Goal: Information Seeking & Learning: Learn about a topic

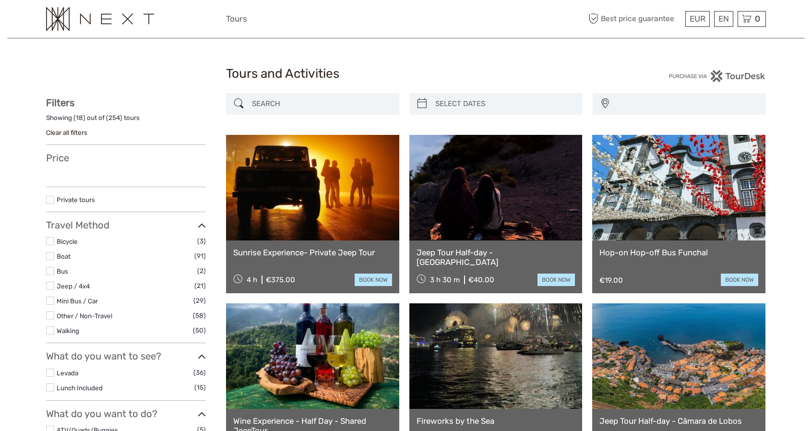
select select
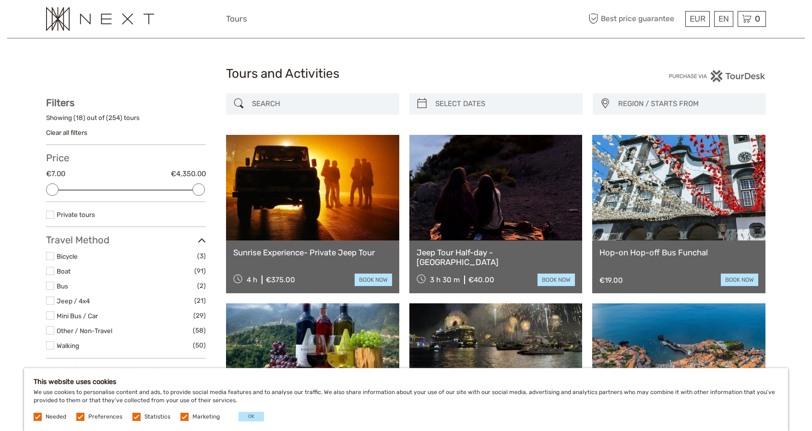
click at [303, 196] on link at bounding box center [312, 188] width 173 height 106
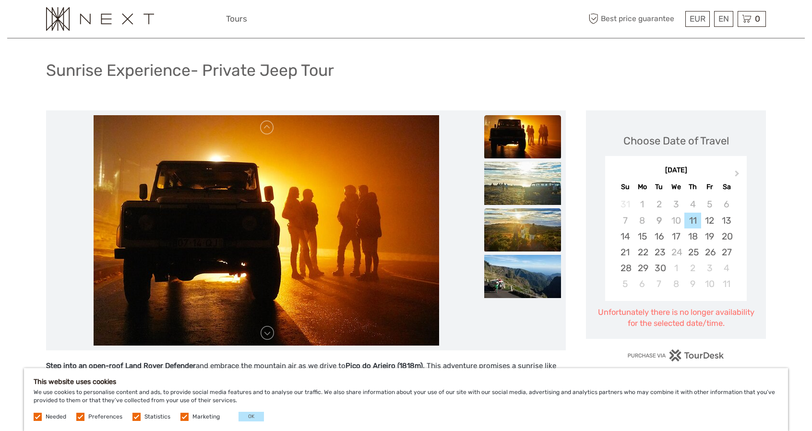
scroll to position [48, 0]
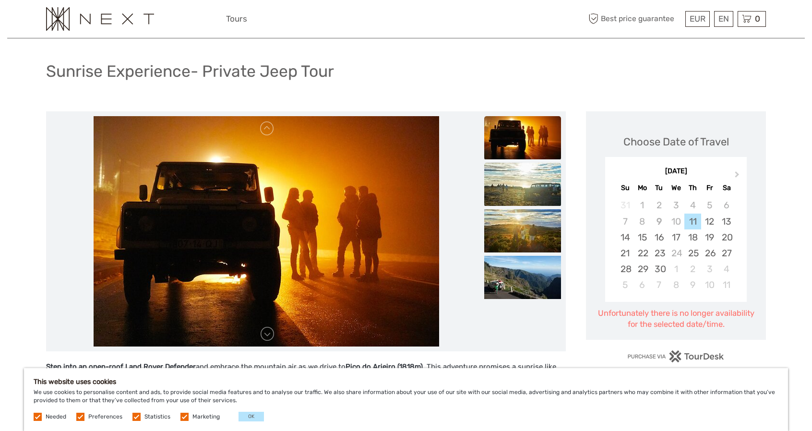
click at [528, 188] on img at bounding box center [522, 184] width 77 height 43
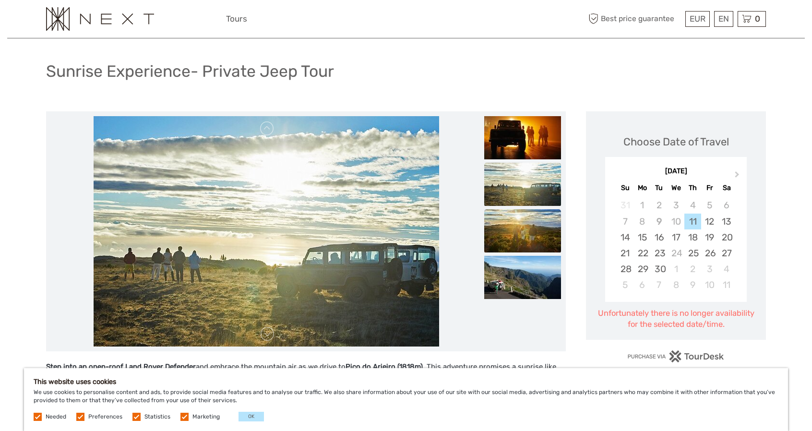
click at [525, 226] on img at bounding box center [522, 230] width 77 height 43
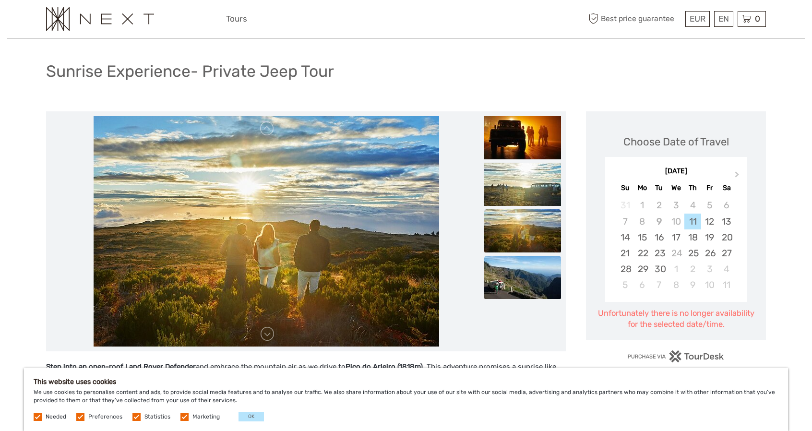
click at [526, 275] on img at bounding box center [522, 277] width 77 height 43
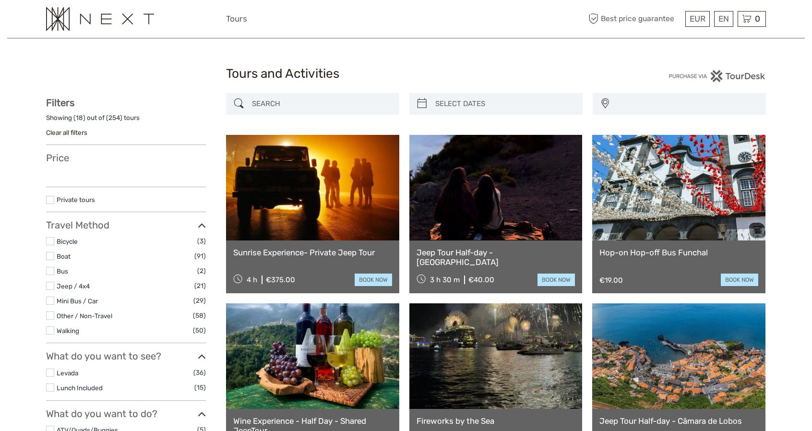
select select
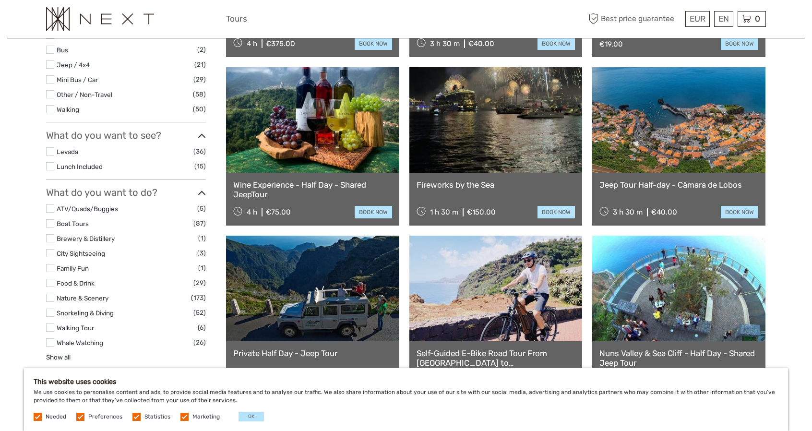
scroll to position [240, 0]
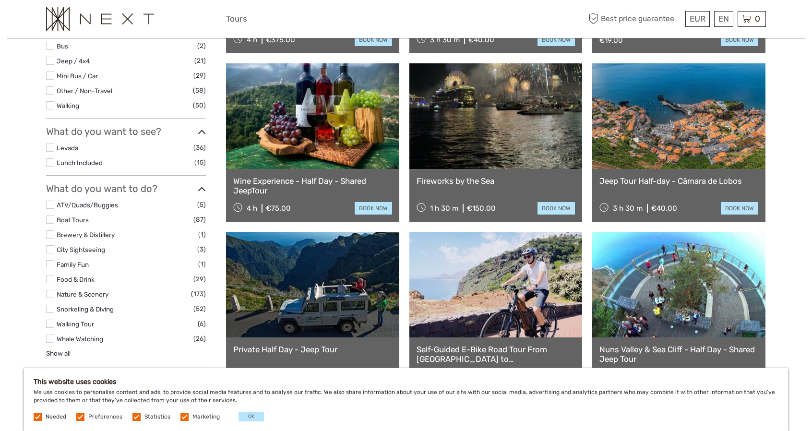
click at [472, 136] on link at bounding box center [495, 116] width 173 height 106
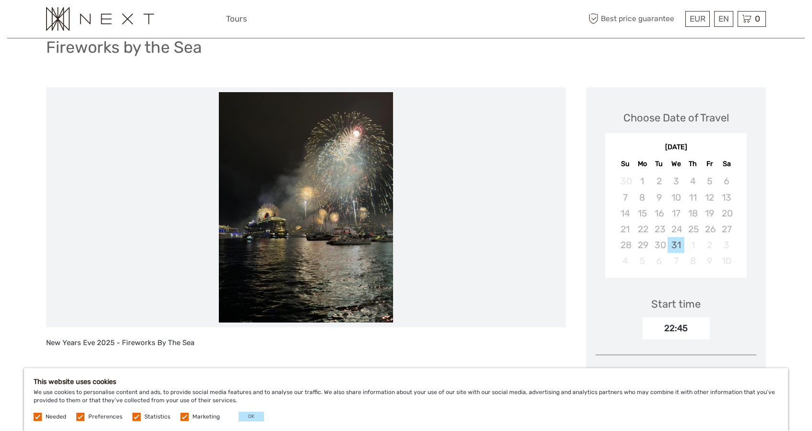
scroll to position [70, 0]
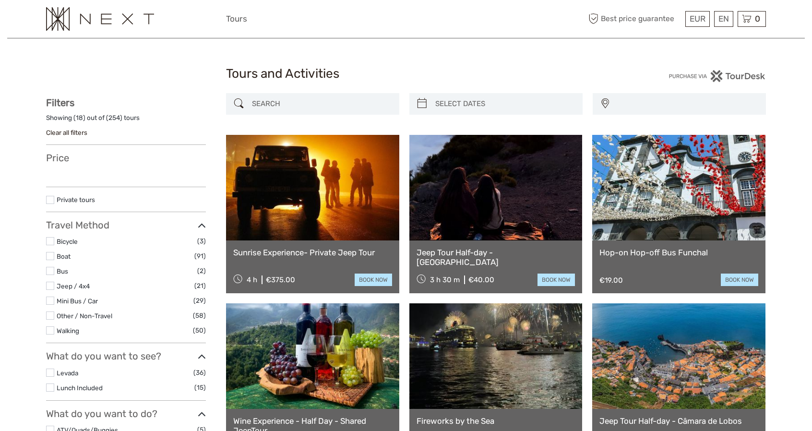
select select
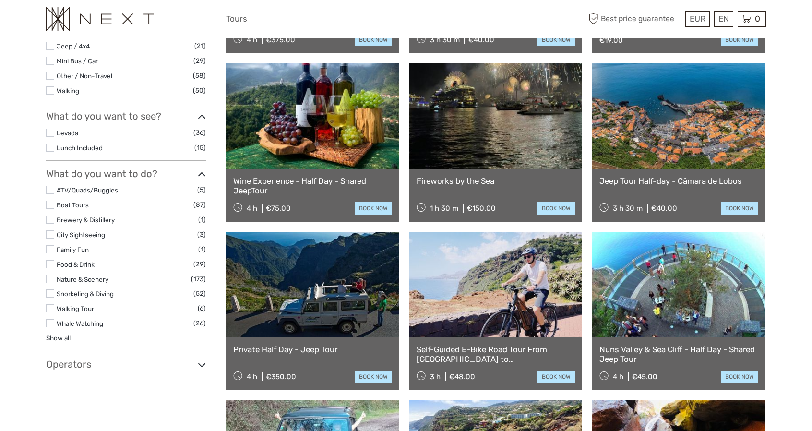
select select
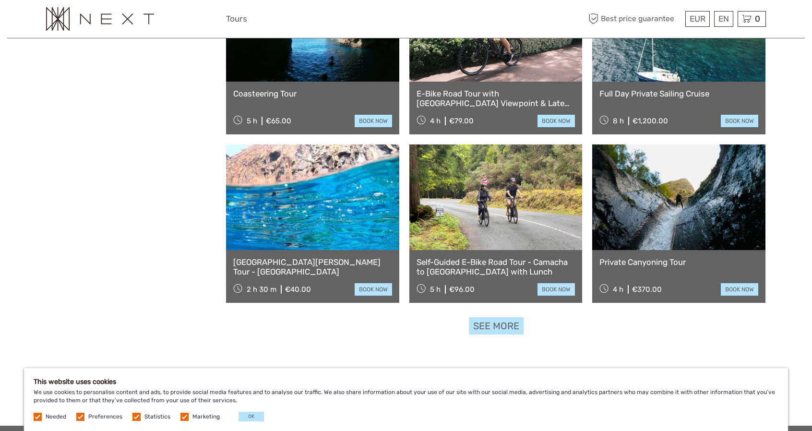
scroll to position [864, 0]
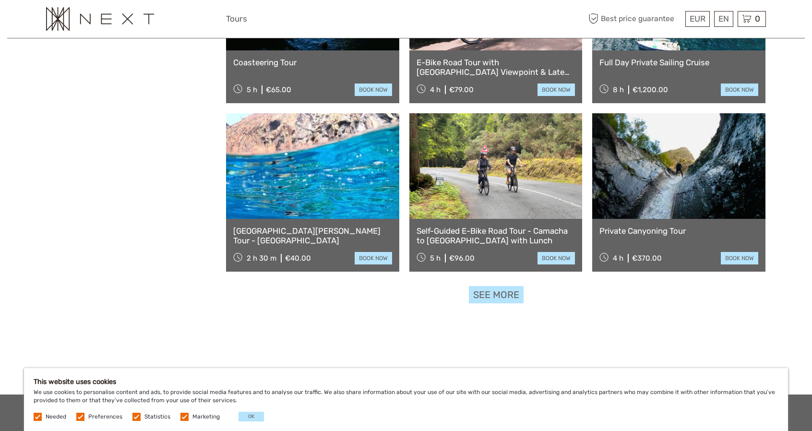
click at [507, 296] on link "See more" at bounding box center [496, 295] width 55 height 18
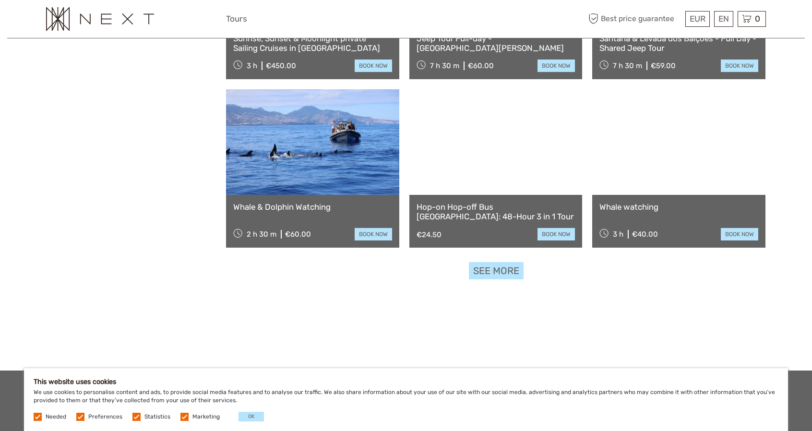
scroll to position [1893, 0]
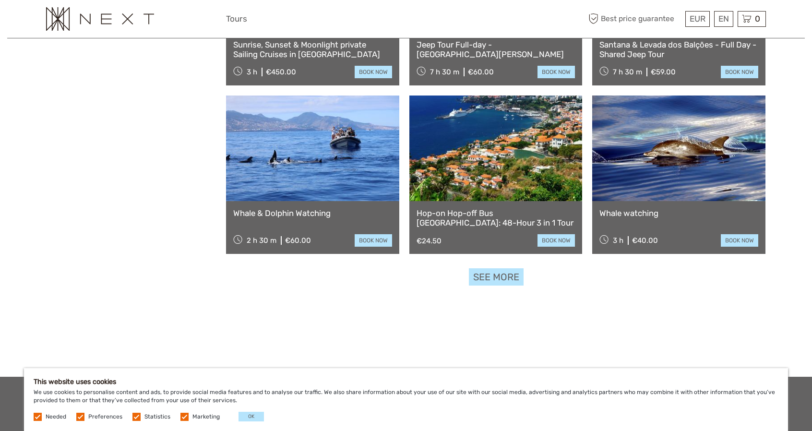
click at [335, 163] on link at bounding box center [312, 149] width 173 height 106
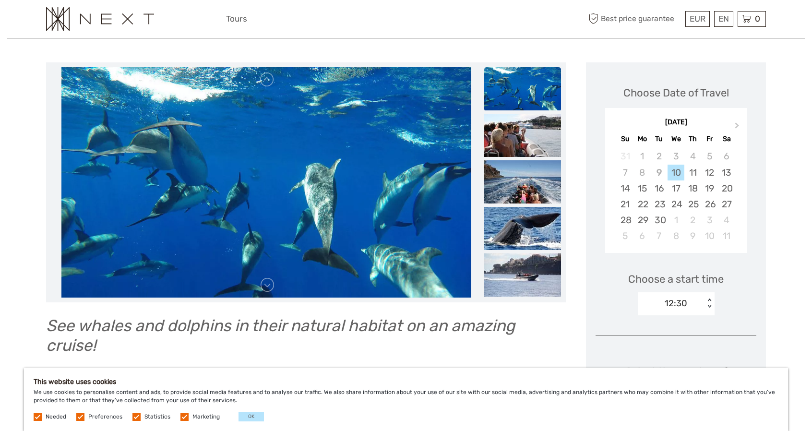
scroll to position [96, 0]
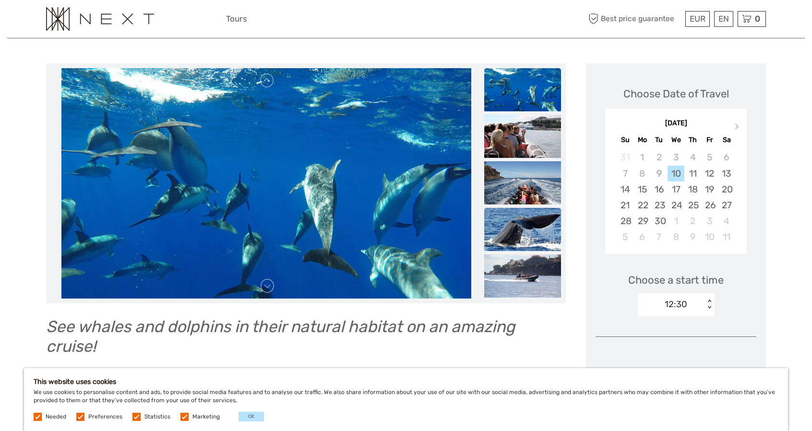
click at [529, 226] on img at bounding box center [522, 229] width 77 height 43
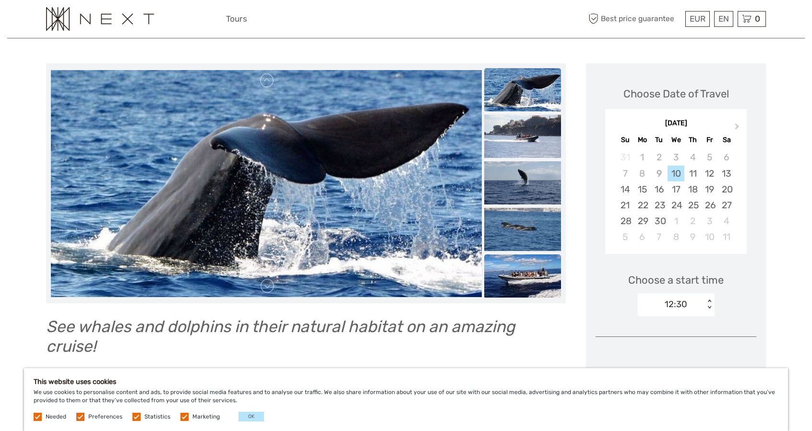
click at [534, 259] on img at bounding box center [522, 275] width 77 height 43
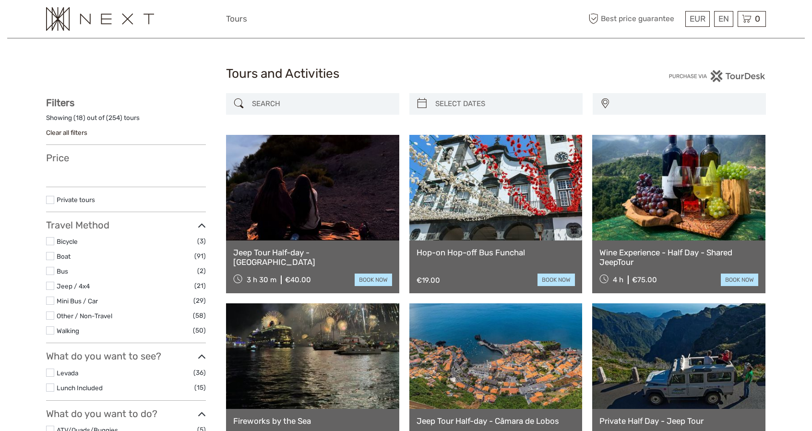
select select
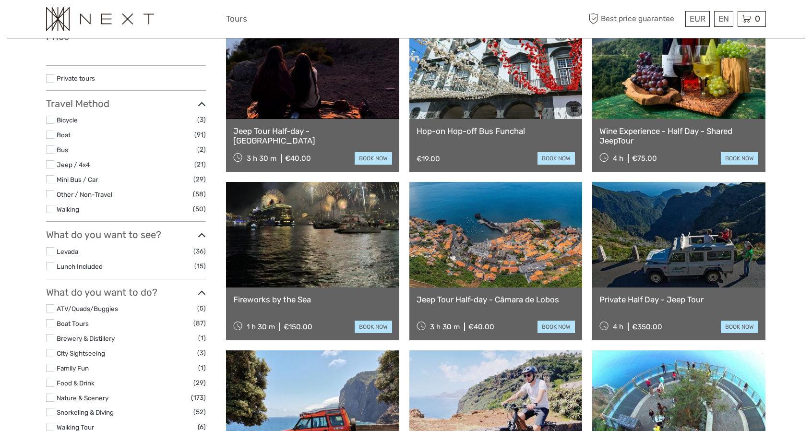
select select
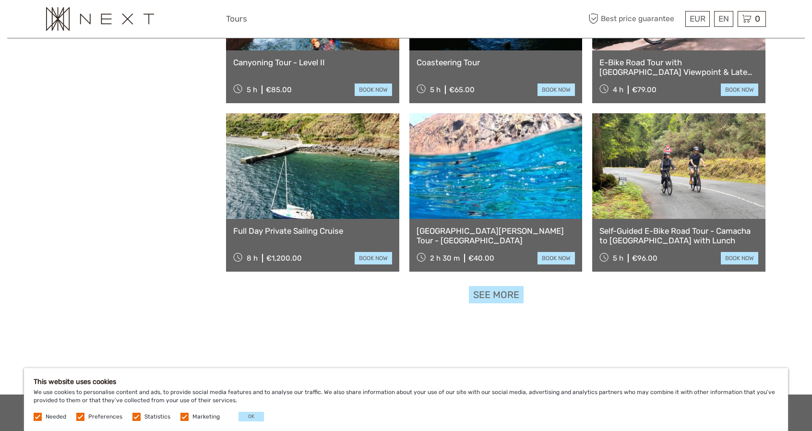
click at [491, 298] on link "See more" at bounding box center [496, 295] width 55 height 18
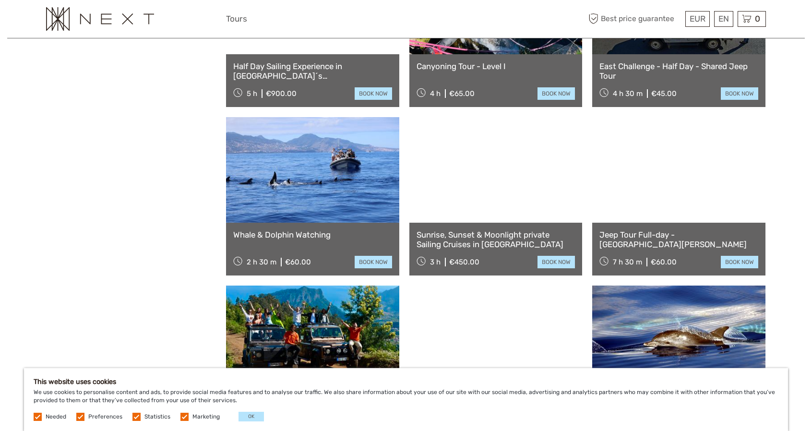
scroll to position [1872, 0]
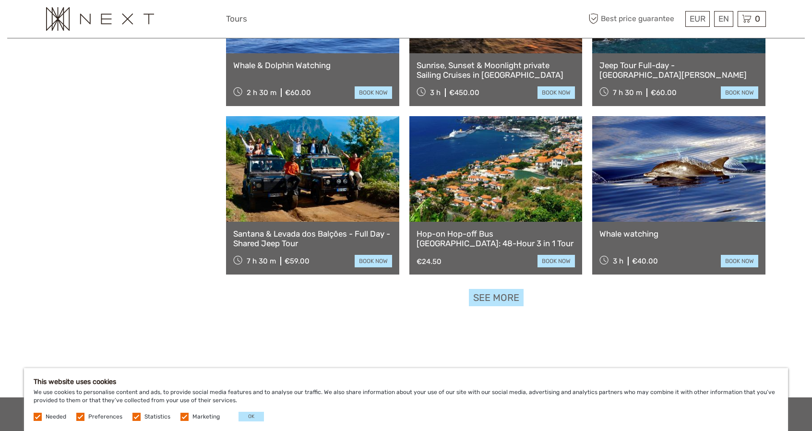
click at [495, 298] on link "See more" at bounding box center [496, 298] width 55 height 18
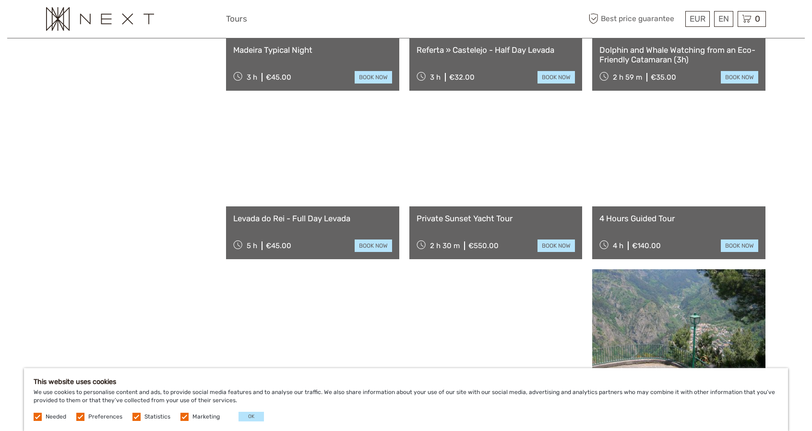
scroll to position [2592, 0]
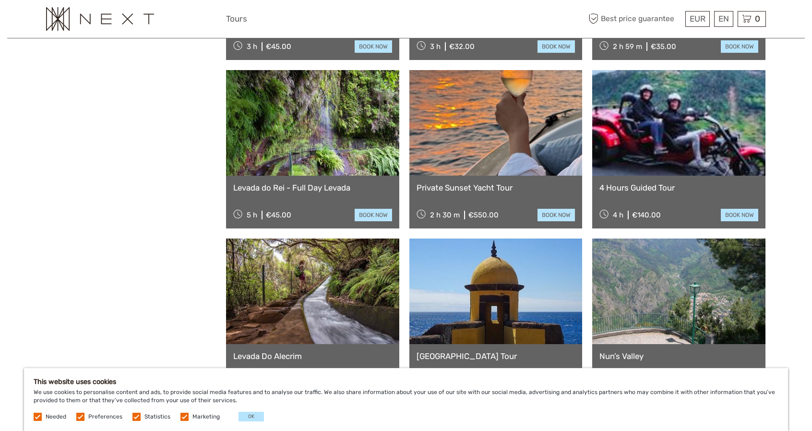
click at [445, 126] on link at bounding box center [495, 123] width 173 height 106
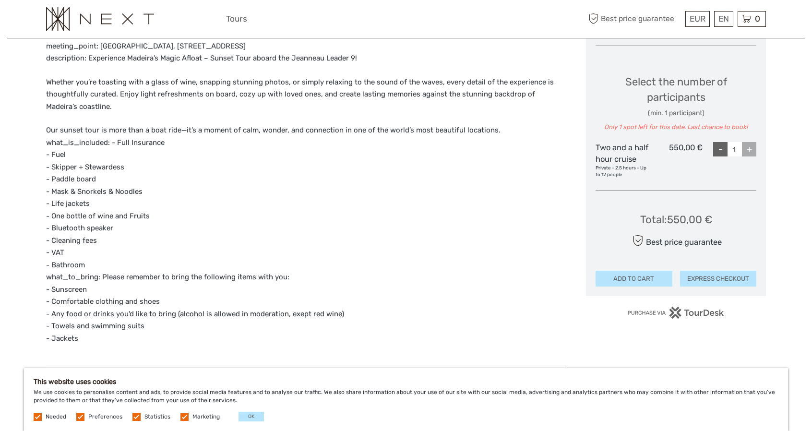
scroll to position [384, 0]
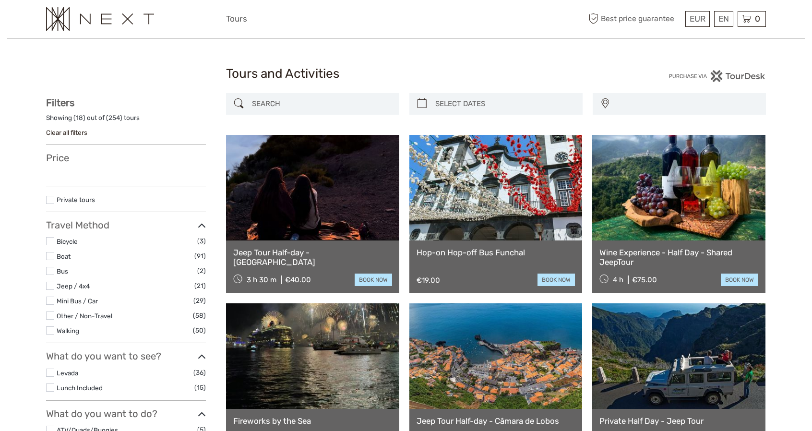
select select
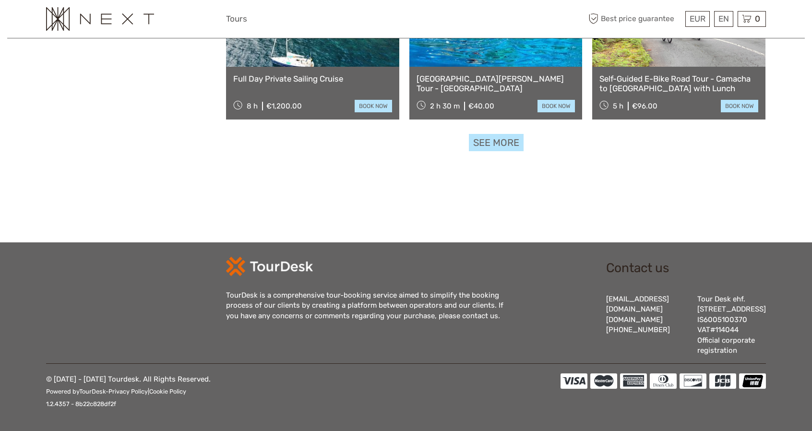
select select
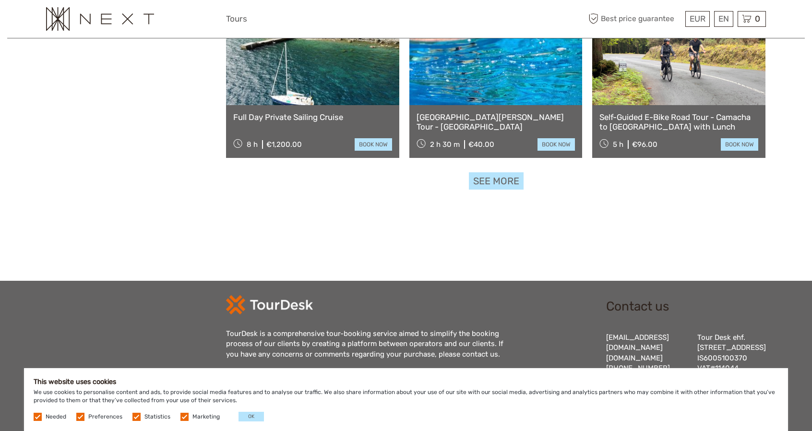
click at [501, 183] on link "See more" at bounding box center [496, 181] width 55 height 18
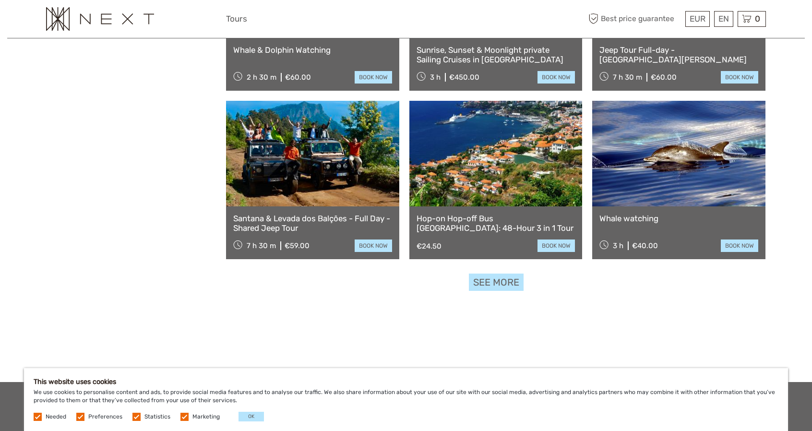
scroll to position [1890, 0]
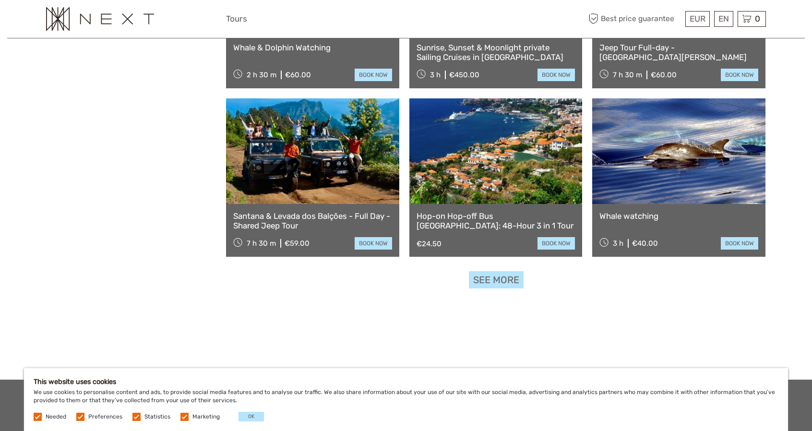
click at [504, 279] on link "See more" at bounding box center [496, 280] width 55 height 18
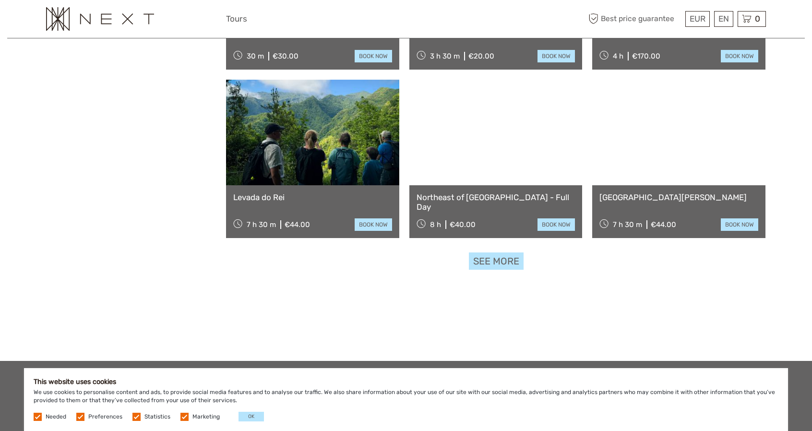
scroll to position [2946, 0]
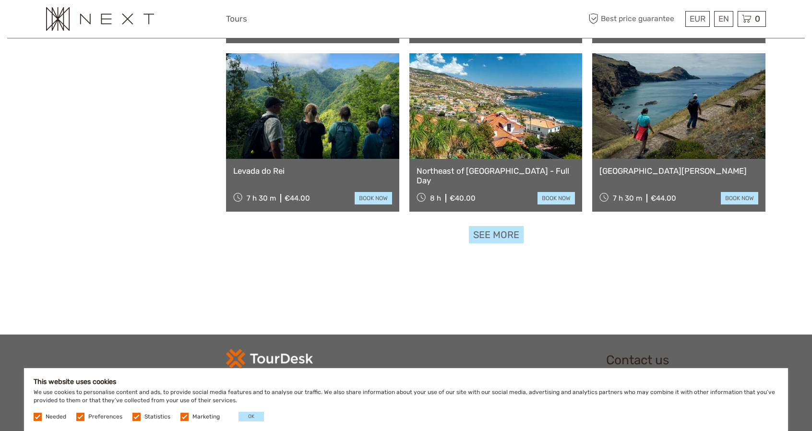
click at [480, 237] on link "See more" at bounding box center [496, 235] width 55 height 18
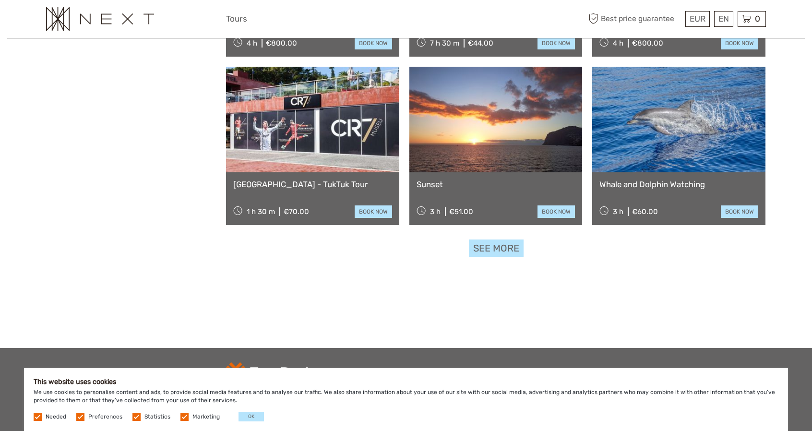
scroll to position [3953, 0]
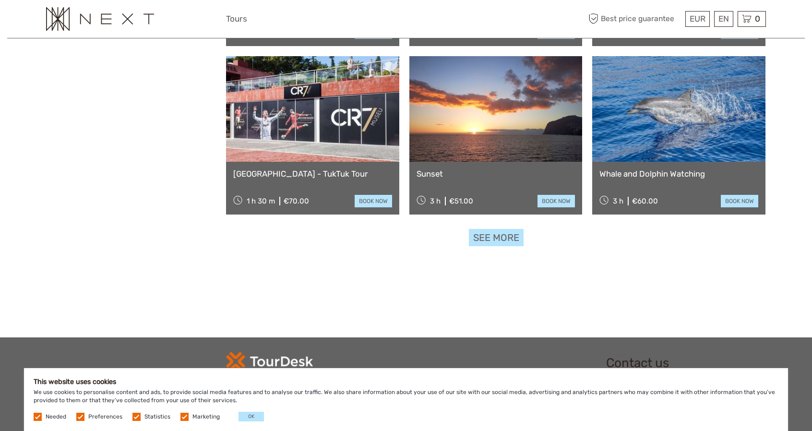
click at [472, 241] on link "See more" at bounding box center [496, 238] width 55 height 18
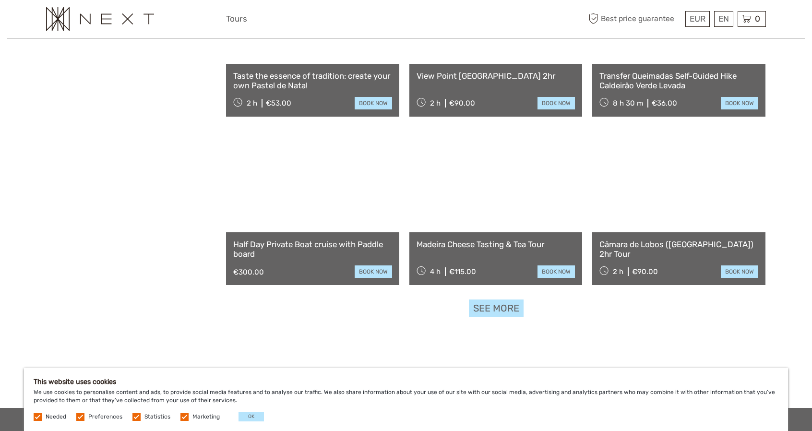
scroll to position [4913, 0]
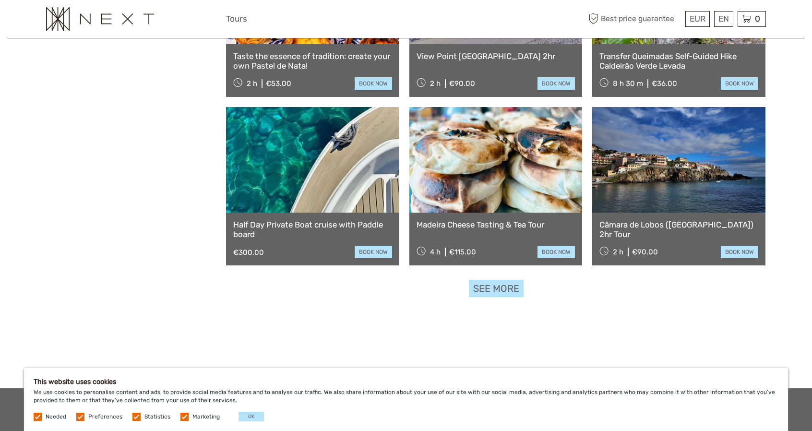
click at [511, 292] on link "See more" at bounding box center [496, 289] width 55 height 18
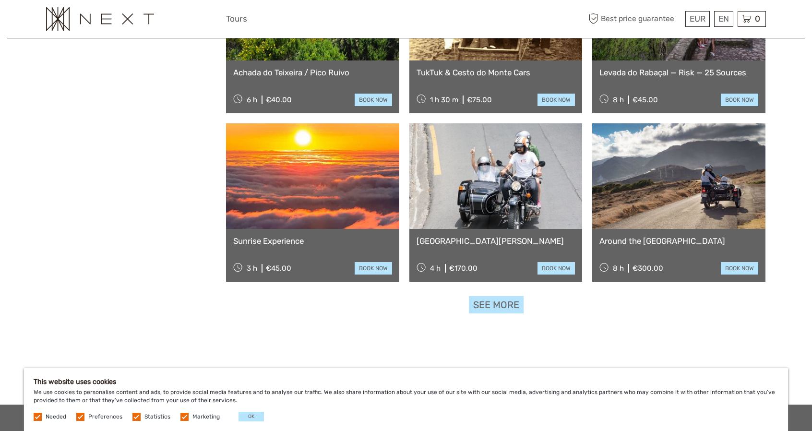
scroll to position [5921, 0]
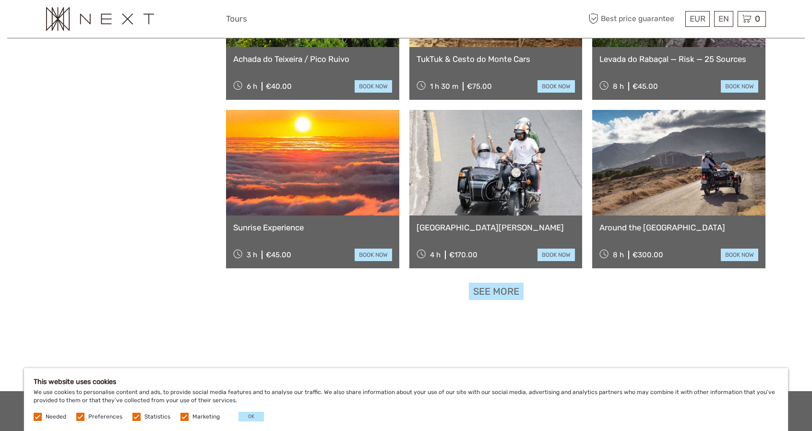
click at [508, 294] on link "See more" at bounding box center [496, 292] width 55 height 18
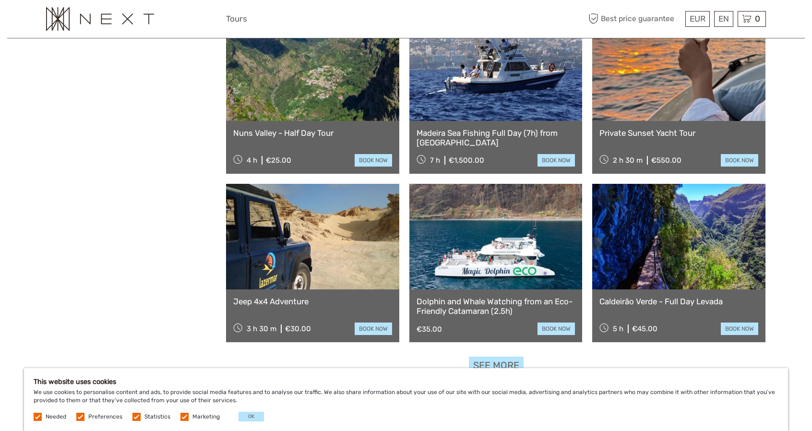
scroll to position [6881, 0]
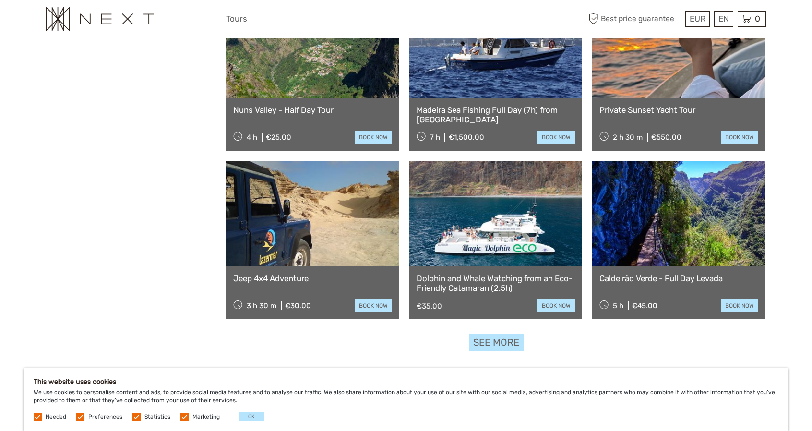
click at [494, 349] on link "See more" at bounding box center [496, 343] width 55 height 18
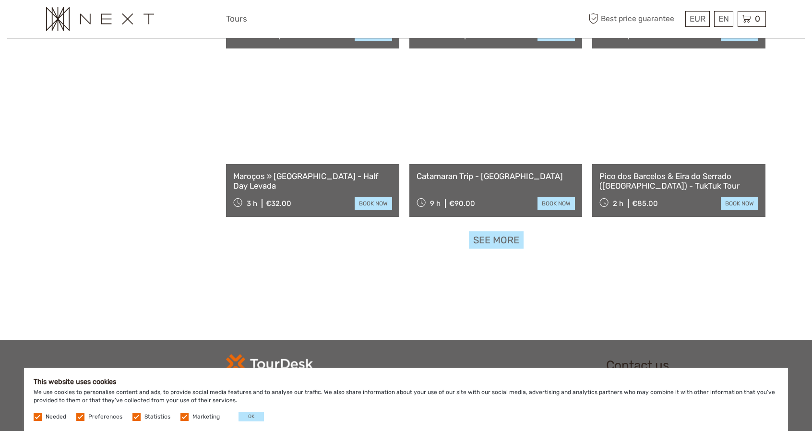
scroll to position [7985, 0]
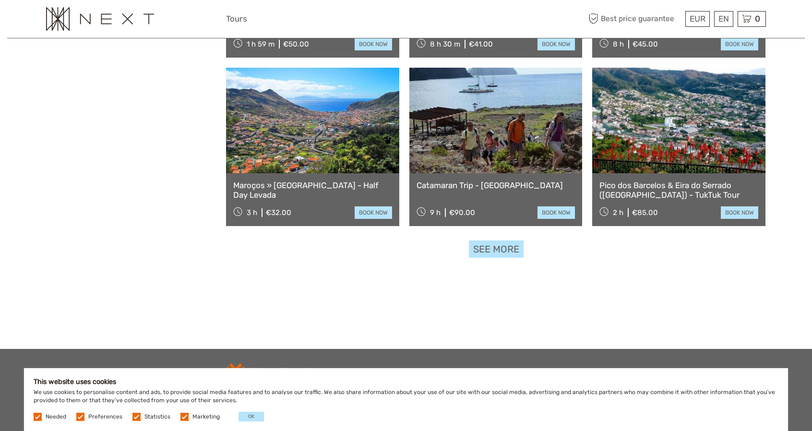
click at [515, 250] on link "See more" at bounding box center [496, 249] width 55 height 18
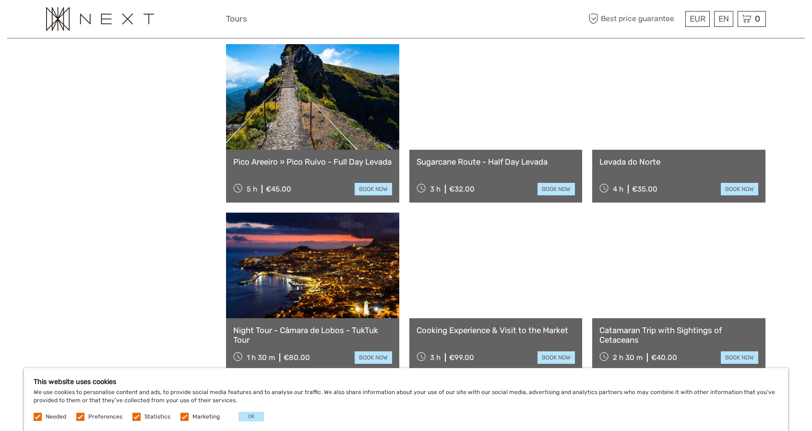
scroll to position [8897, 0]
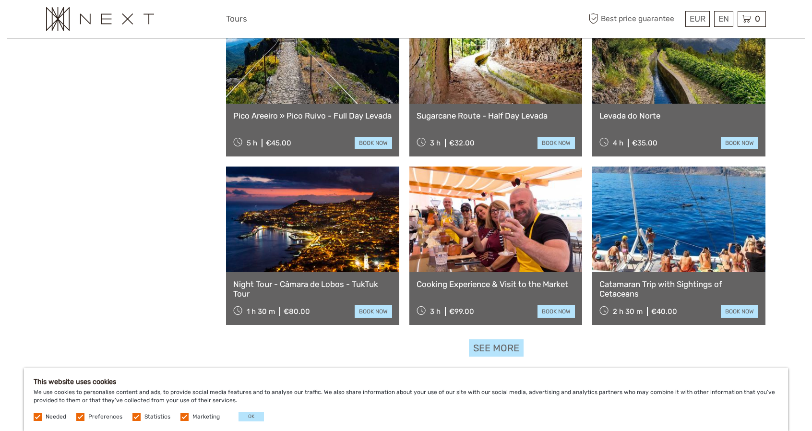
click at [510, 347] on link "See more" at bounding box center [496, 348] width 55 height 18
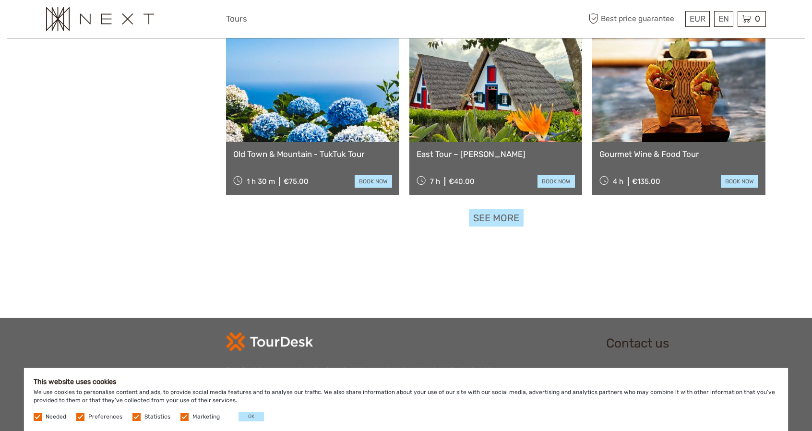
scroll to position [10040, 0]
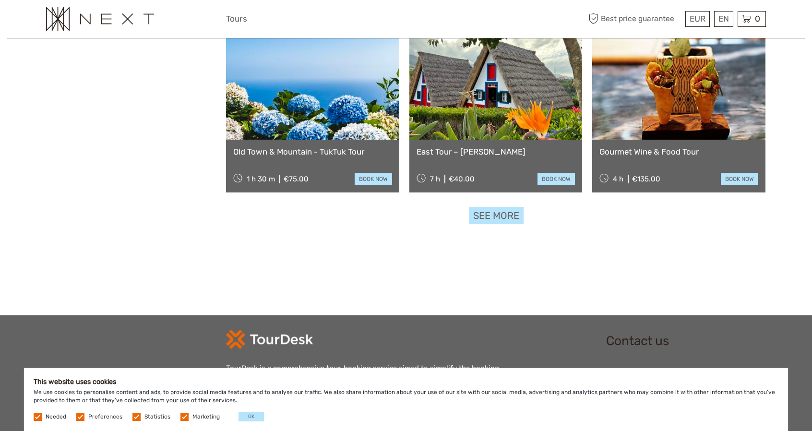
click at [504, 216] on link "See more" at bounding box center [496, 216] width 55 height 18
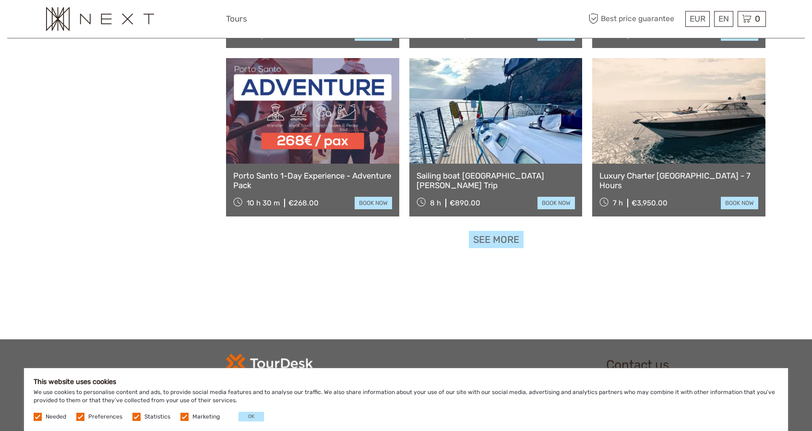
scroll to position [11048, 0]
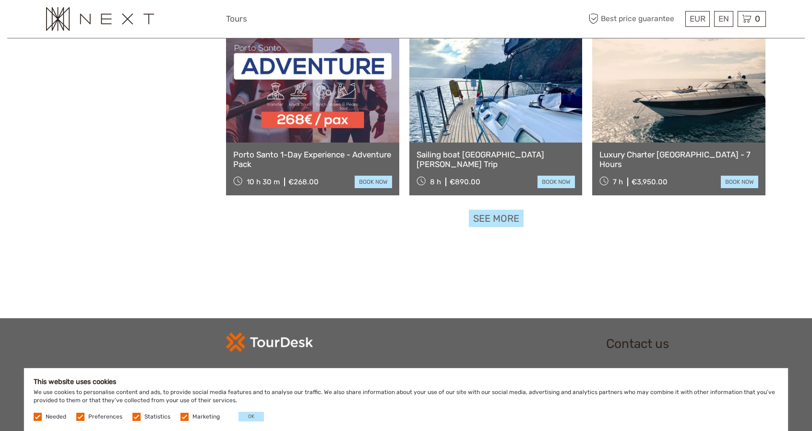
click at [502, 218] on link "See more" at bounding box center [496, 219] width 55 height 18
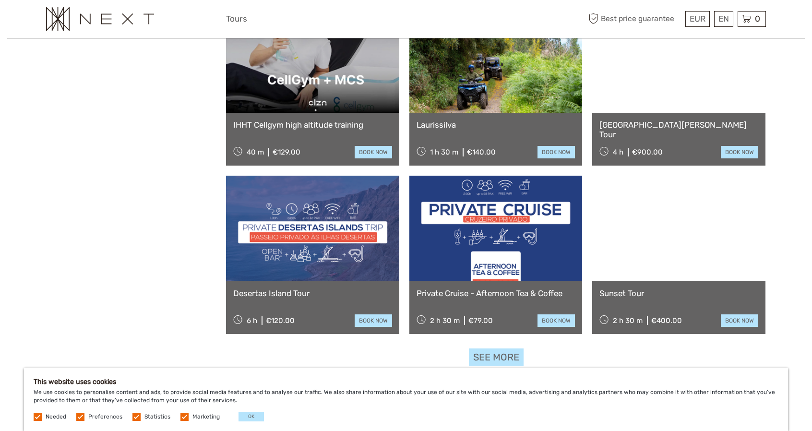
scroll to position [11960, 0]
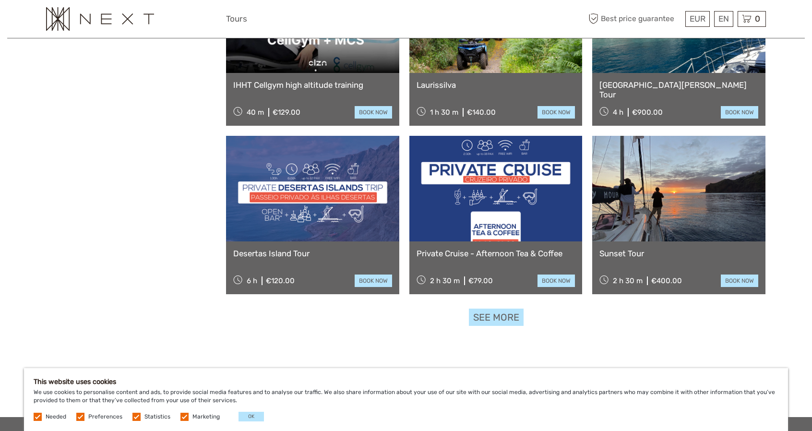
click at [497, 316] on link "See more" at bounding box center [496, 318] width 55 height 18
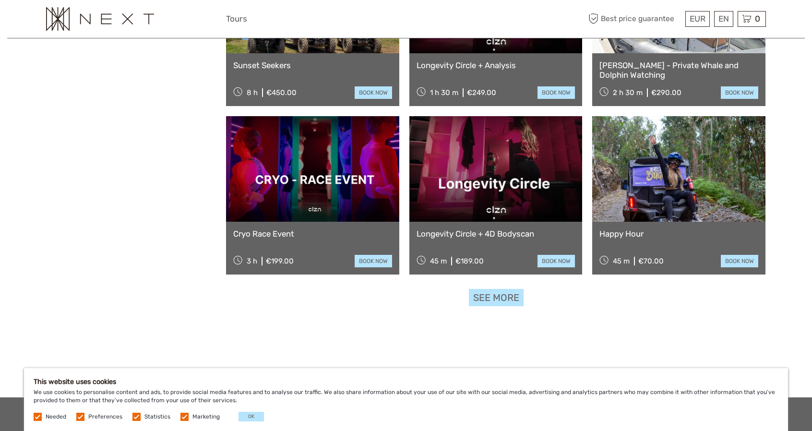
scroll to position [13064, 0]
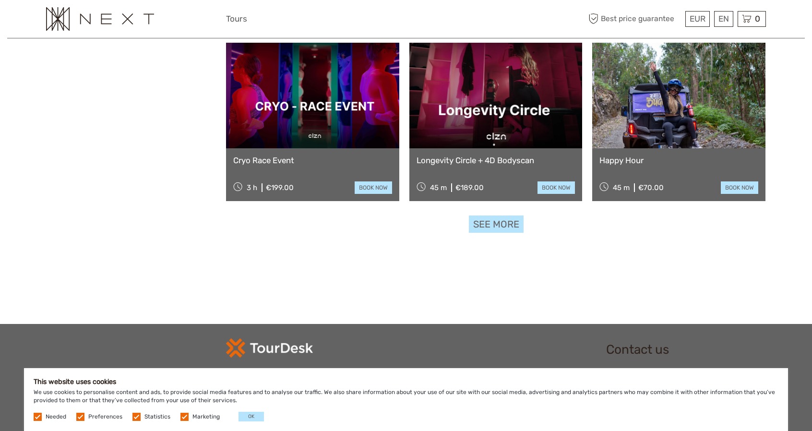
click at [511, 224] on link "See more" at bounding box center [496, 225] width 55 height 18
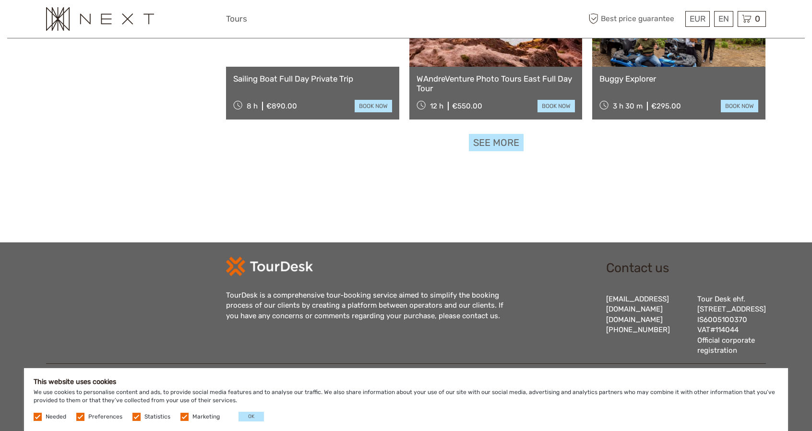
scroll to position [14166, 0]
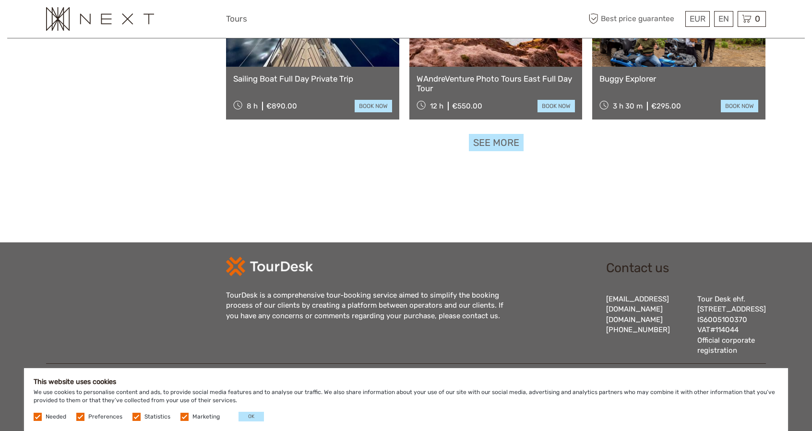
click at [490, 139] on link "See more" at bounding box center [496, 143] width 55 height 18
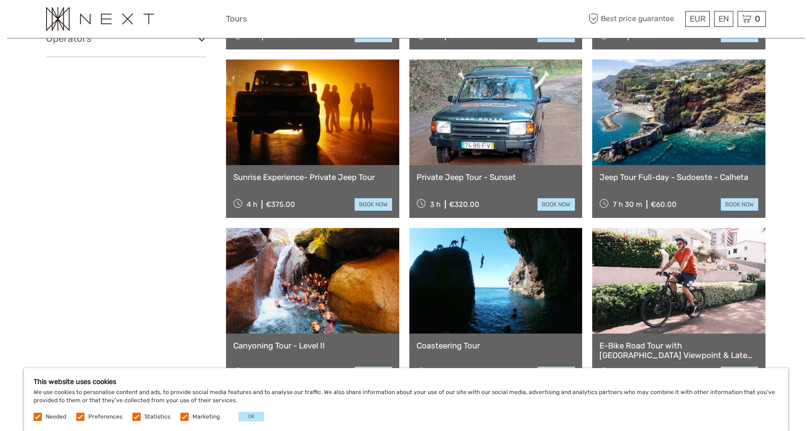
scroll to position [0, 0]
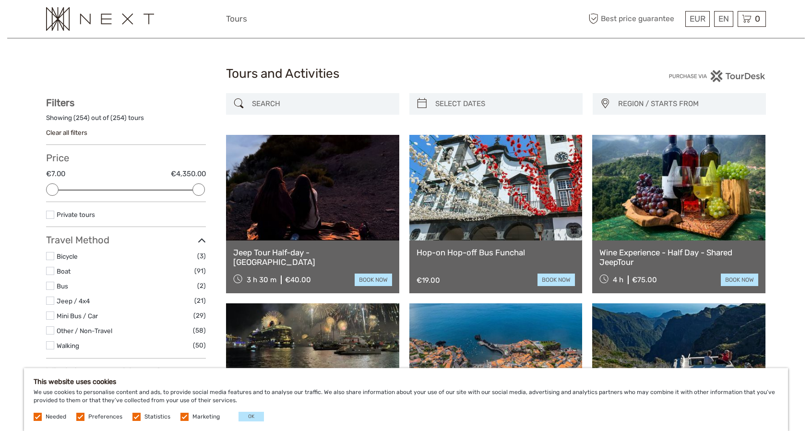
click at [388, 104] on input "search" at bounding box center [321, 104] width 146 height 17
click at [655, 98] on span "REGION / STARTS FROM" at bounding box center [687, 104] width 147 height 16
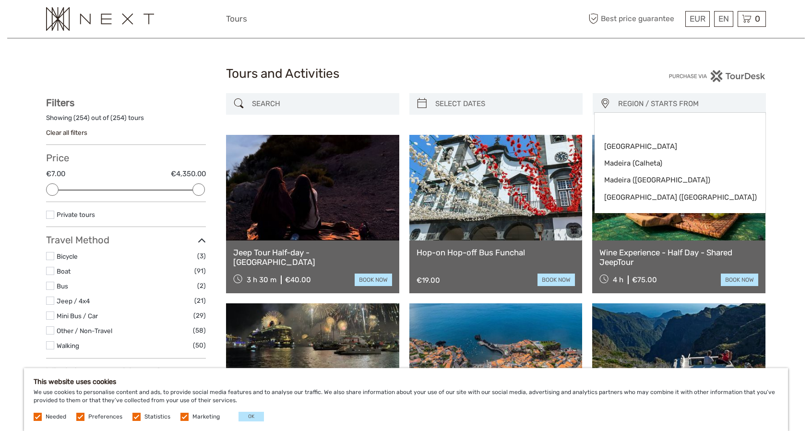
click at [559, 79] on h1 "Tours and Activities" at bounding box center [406, 73] width 360 height 15
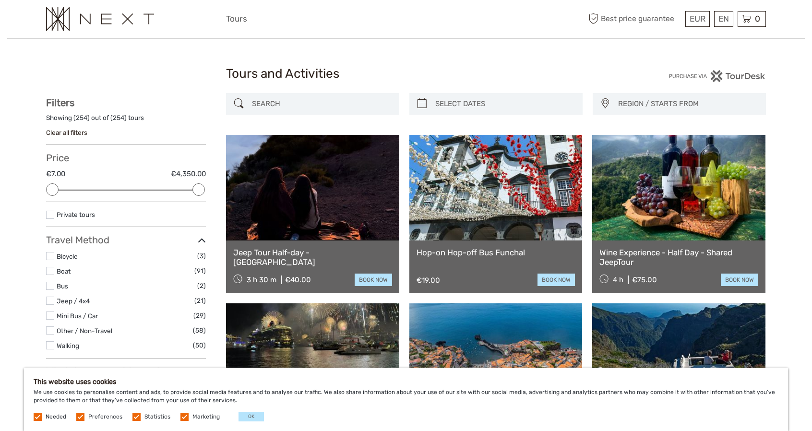
type input "09/09/2025"
click at [512, 110] on input "search" at bounding box center [504, 104] width 146 height 17
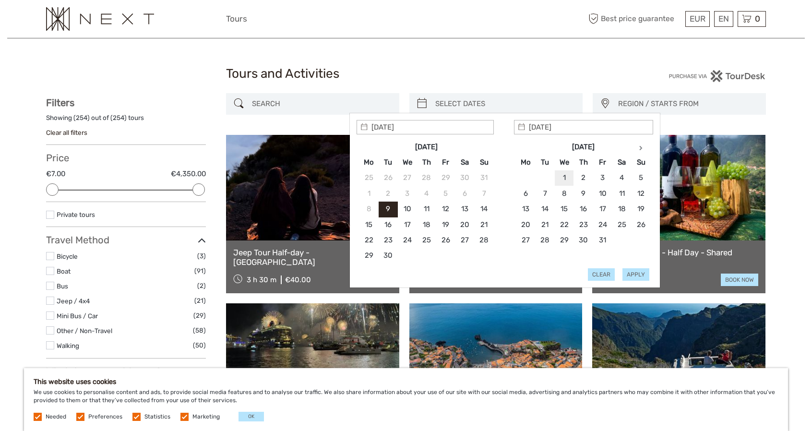
type input "01/10/2025"
type input "05/10/2025"
type input "01/10/2025"
click at [644, 273] on button "Apply" at bounding box center [636, 274] width 27 height 12
type input "01/10/2025 - 05/10/2025"
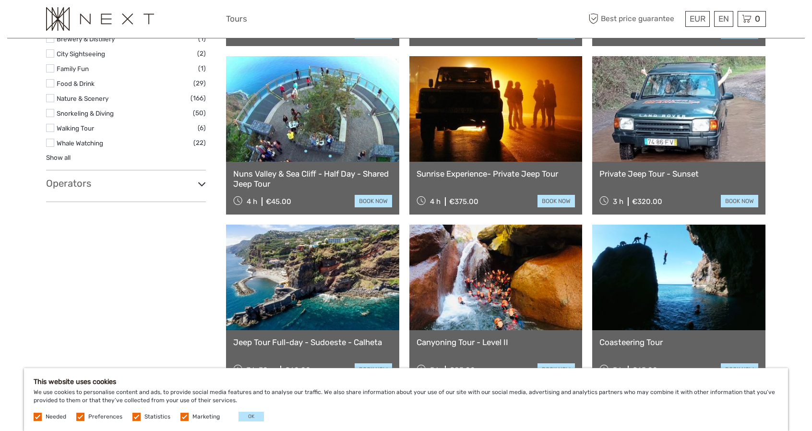
scroll to position [438, 0]
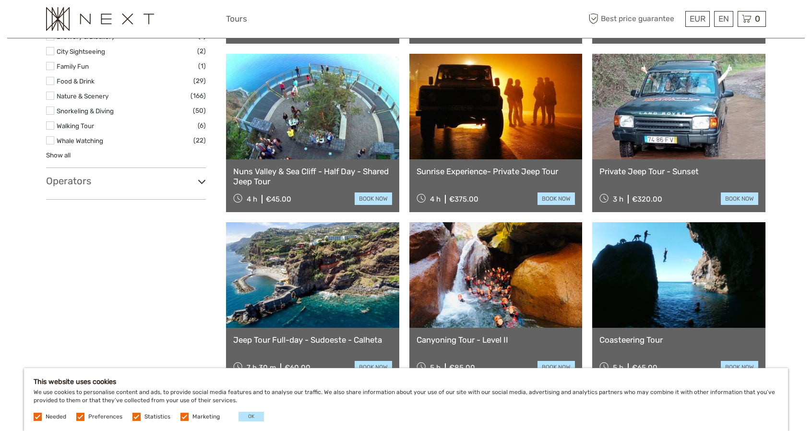
click at [115, 189] on div "Operators Adventure Trikes Madeira (9) Azul Diving Madeira | Blue Safari Madeir…" at bounding box center [126, 187] width 160 height 24
click at [112, 179] on h3 "Operators" at bounding box center [126, 181] width 160 height 12
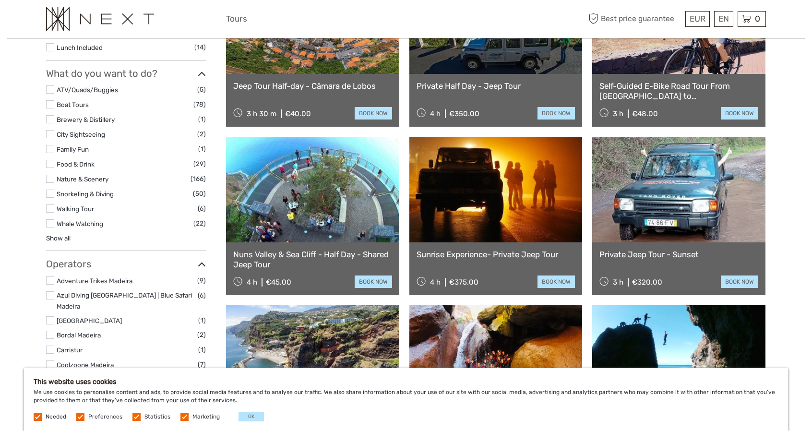
scroll to position [390, 0]
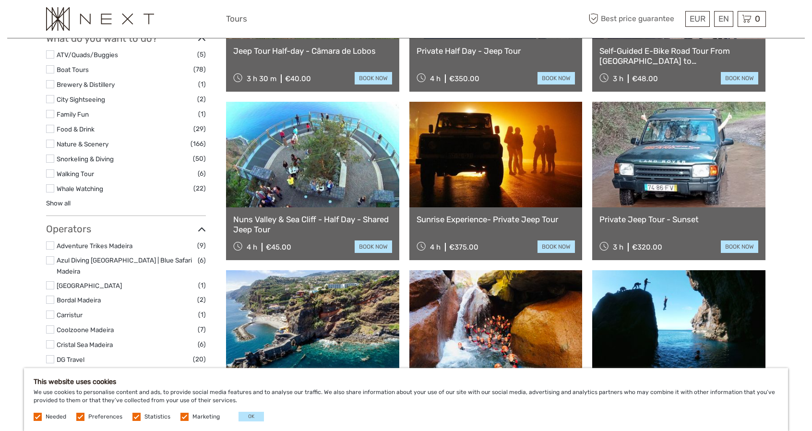
click at [95, 172] on label "Walking Tour" at bounding box center [127, 173] width 141 height 11
click at [0, 0] on input "checkbox" at bounding box center [0, 0] width 0 height 0
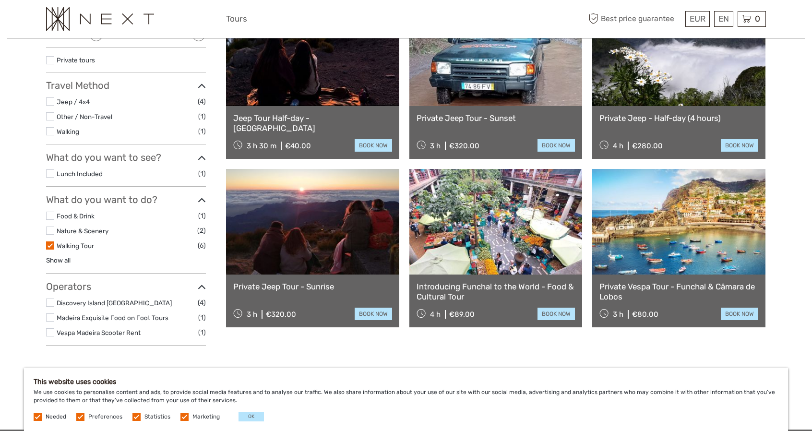
scroll to position [150, 0]
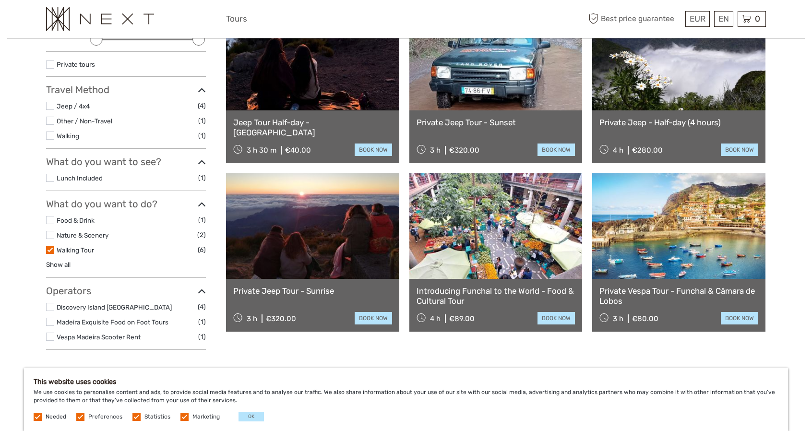
click at [50, 249] on label at bounding box center [50, 250] width 8 height 8
click at [0, 0] on input "checkbox" at bounding box center [0, 0] width 0 height 0
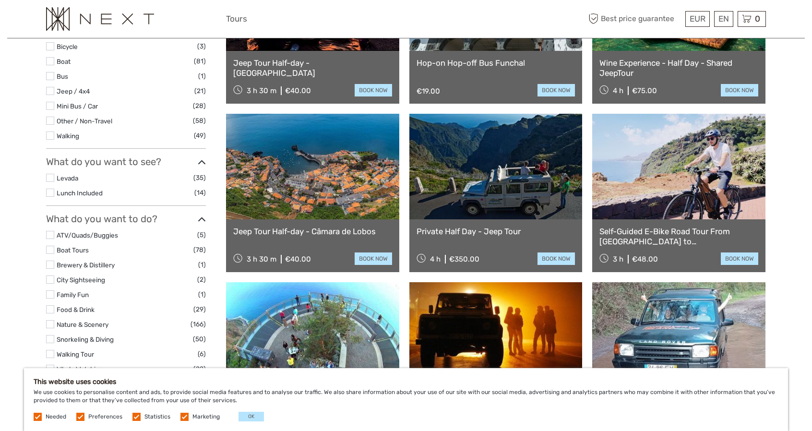
scroll to position [294, 0]
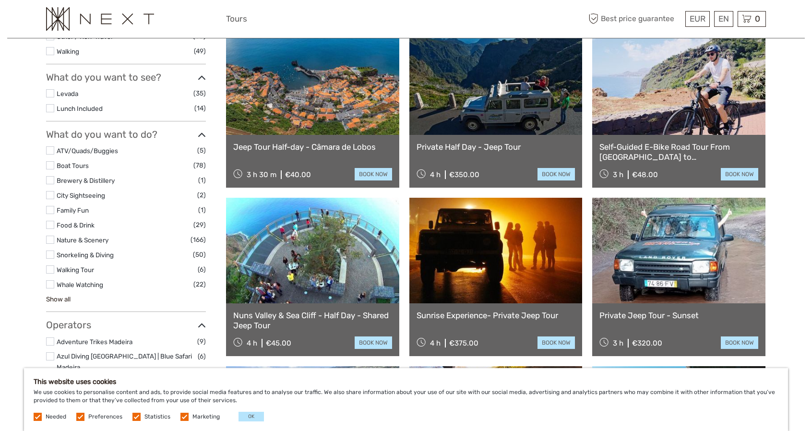
click at [65, 296] on link "Show all" at bounding box center [58, 299] width 24 height 8
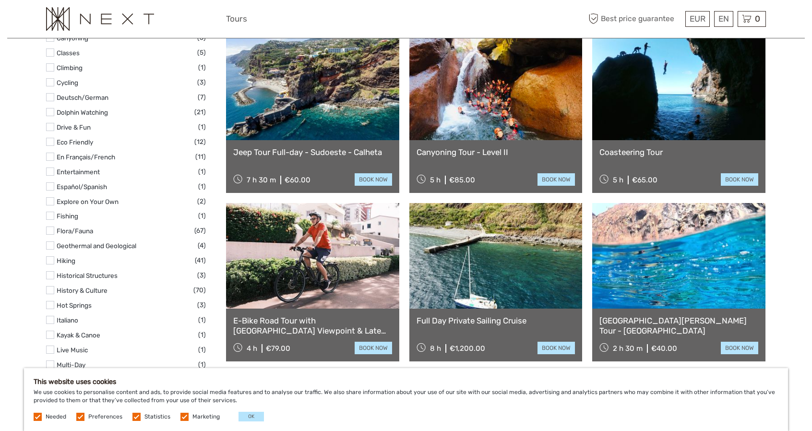
scroll to position [630, 0]
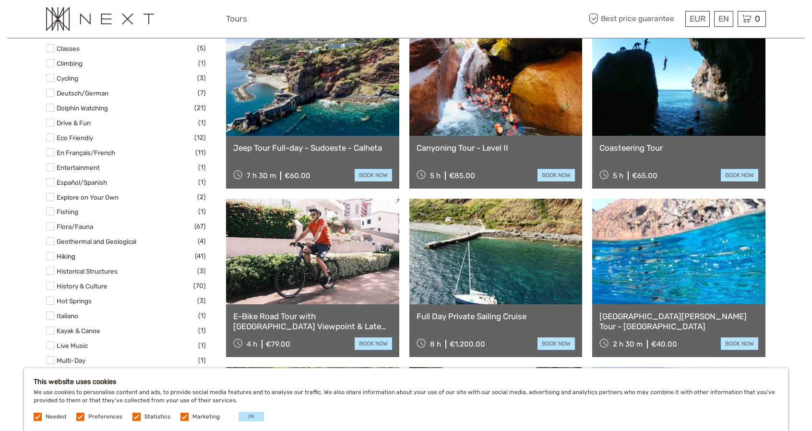
click at [73, 254] on link "Hiking" at bounding box center [66, 256] width 19 height 8
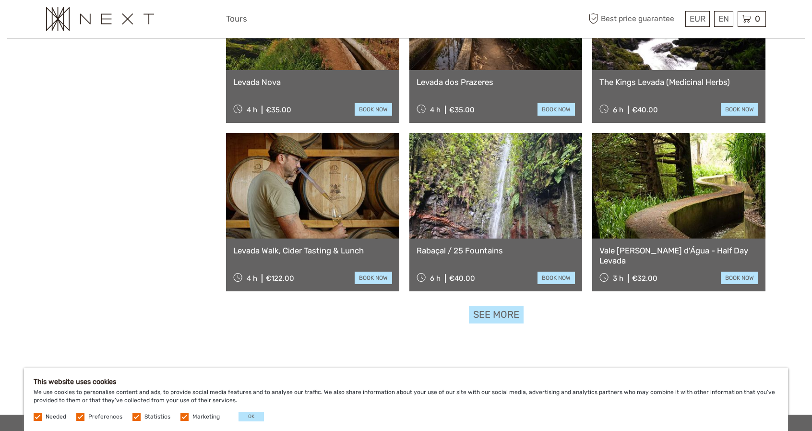
scroll to position [918, 0]
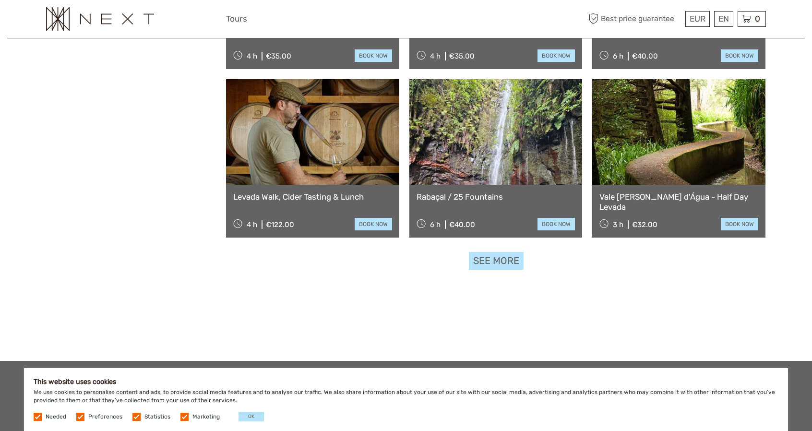
click at [497, 263] on link "See more" at bounding box center [496, 261] width 55 height 18
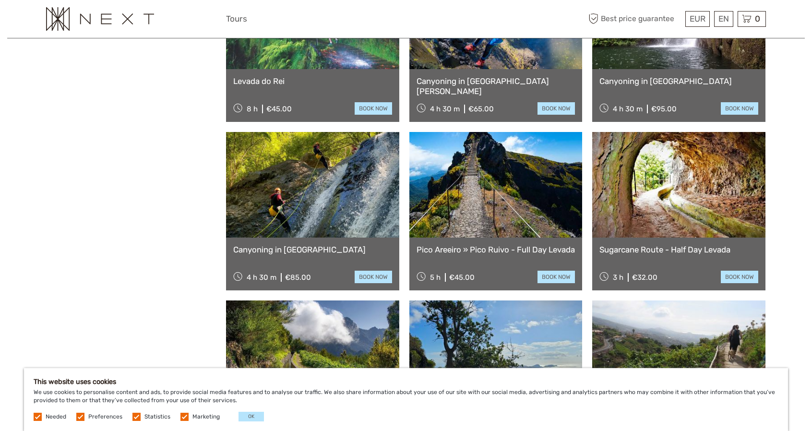
scroll to position [1830, 0]
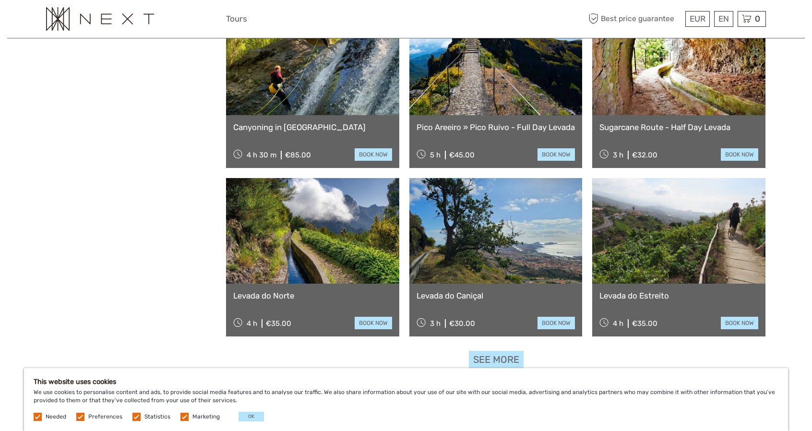
click at [482, 84] on link at bounding box center [495, 63] width 173 height 106
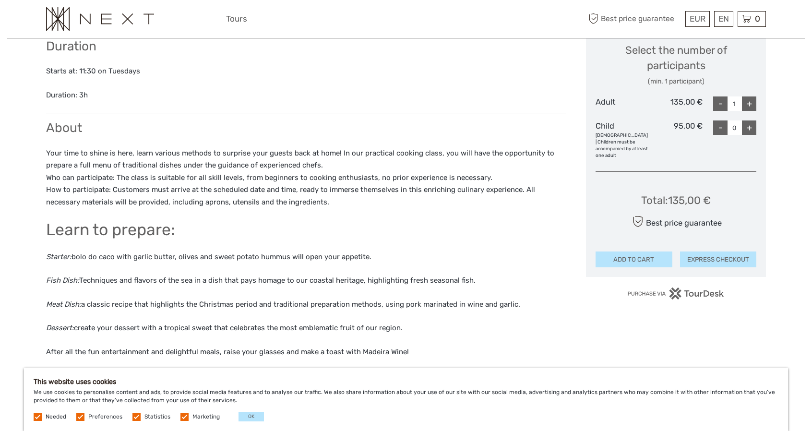
scroll to position [384, 0]
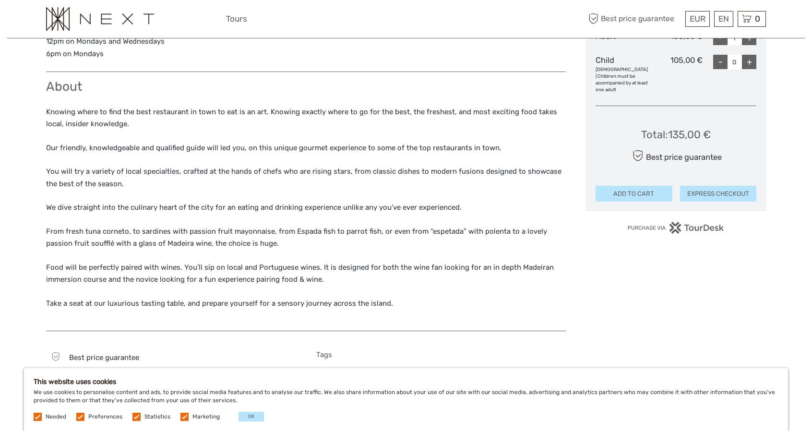
scroll to position [480, 0]
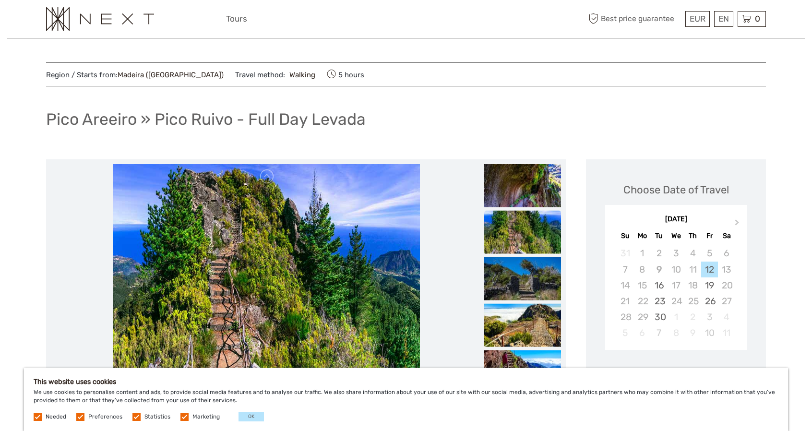
click at [524, 243] on img at bounding box center [522, 232] width 77 height 43
click at [520, 224] on img at bounding box center [522, 232] width 77 height 43
click at [524, 181] on img at bounding box center [522, 185] width 77 height 43
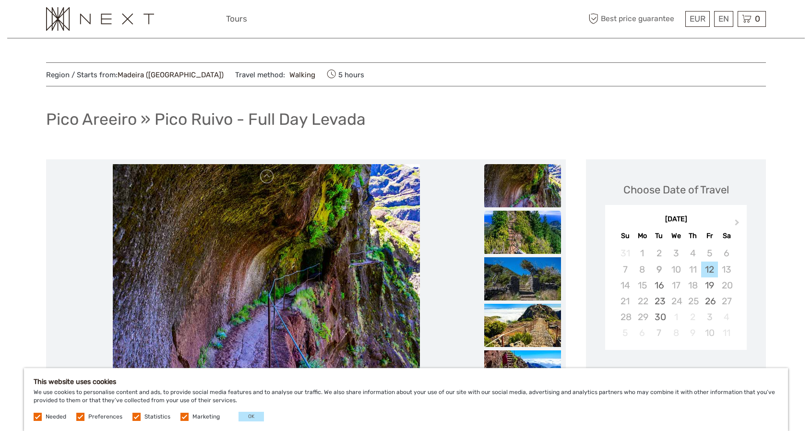
click at [535, 226] on img at bounding box center [522, 232] width 77 height 43
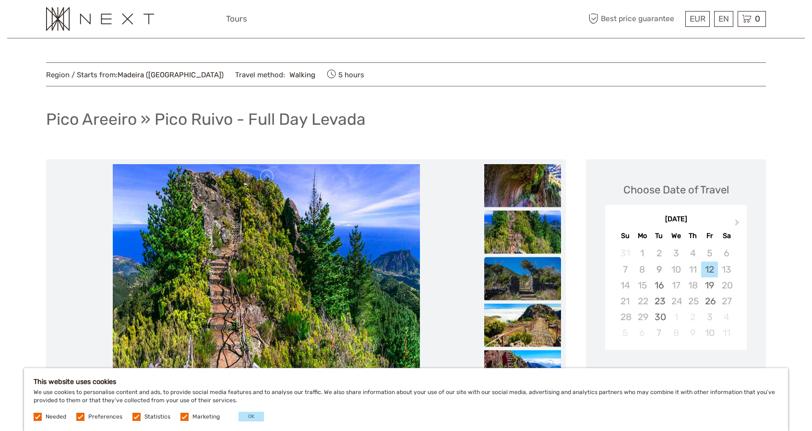
click at [533, 272] on img at bounding box center [522, 278] width 77 height 43
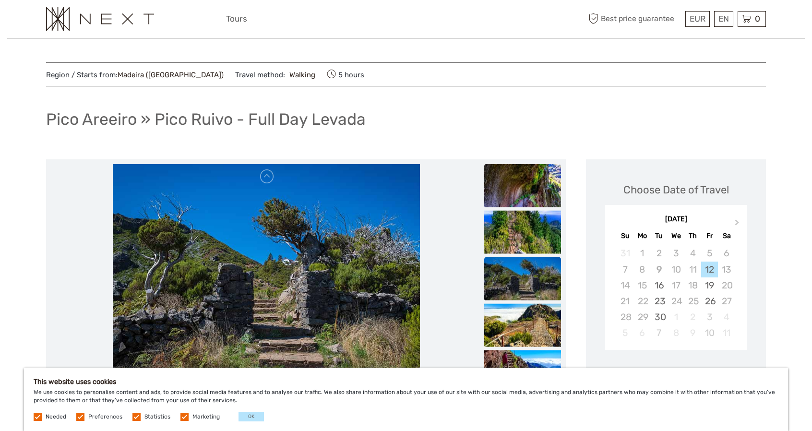
click at [523, 183] on img at bounding box center [522, 185] width 77 height 43
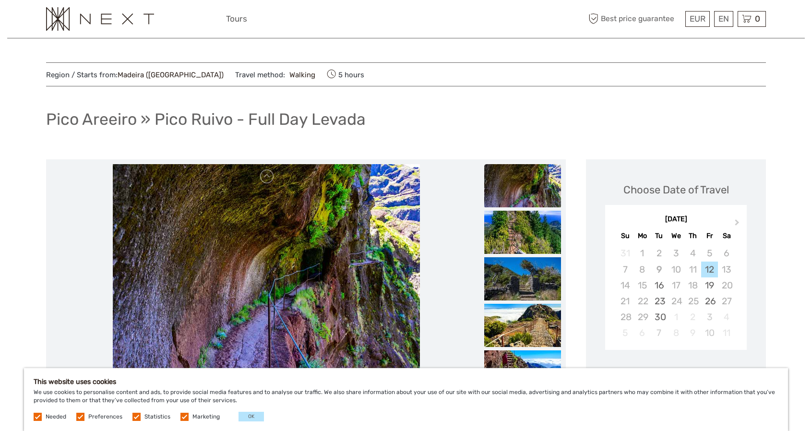
click at [524, 209] on ul at bounding box center [522, 210] width 77 height 373
click at [525, 234] on img at bounding box center [522, 232] width 77 height 43
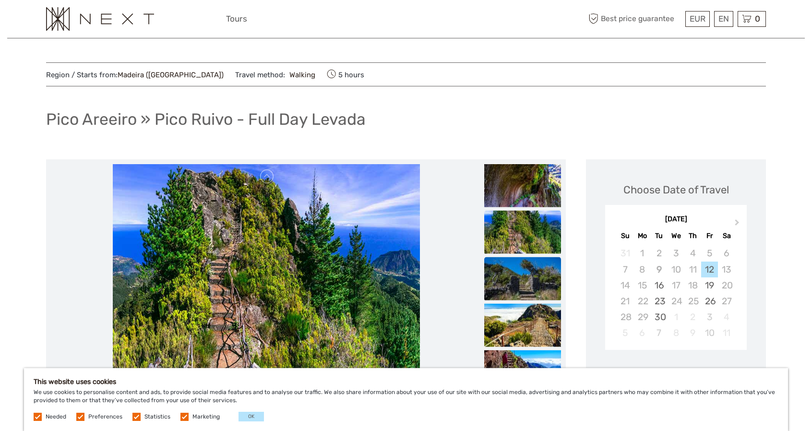
click at [525, 265] on img at bounding box center [522, 278] width 77 height 43
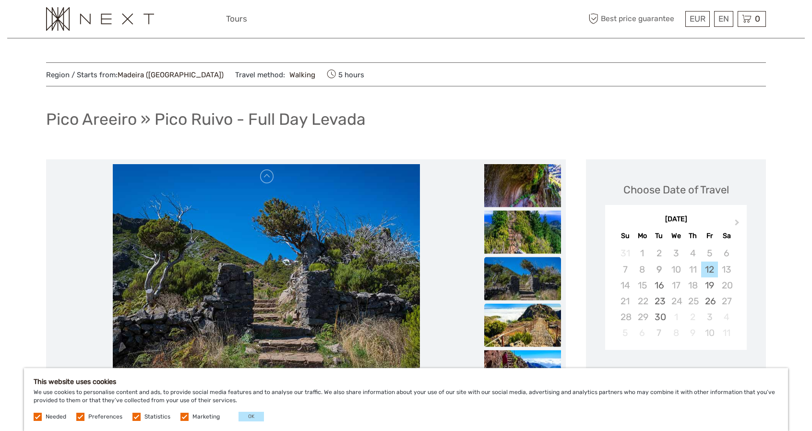
click at [520, 336] on img at bounding box center [522, 325] width 77 height 43
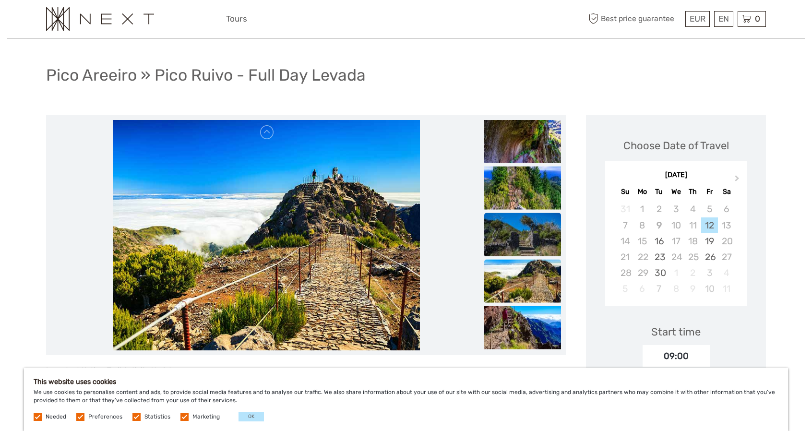
scroll to position [48, 0]
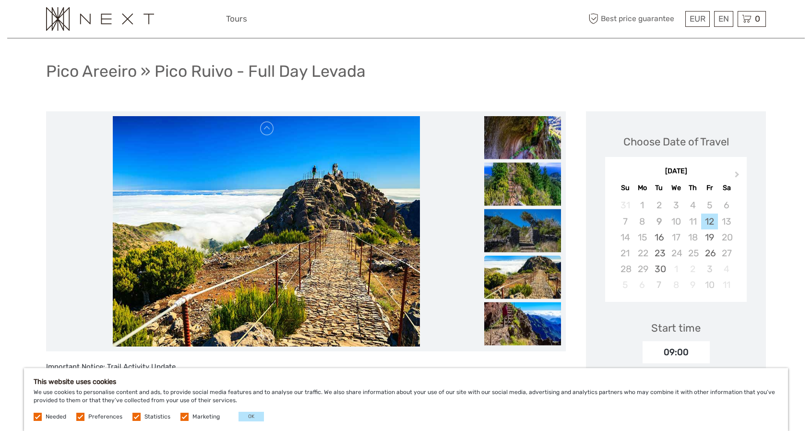
click at [541, 273] on img at bounding box center [522, 277] width 77 height 43
click at [542, 328] on img at bounding box center [522, 323] width 77 height 43
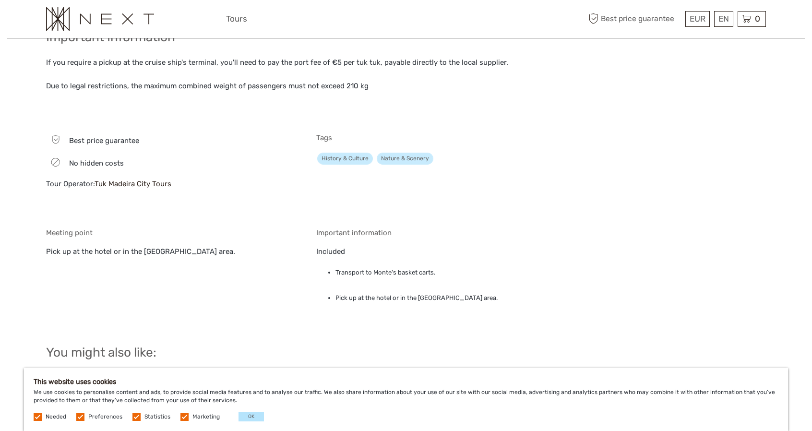
scroll to position [720, 0]
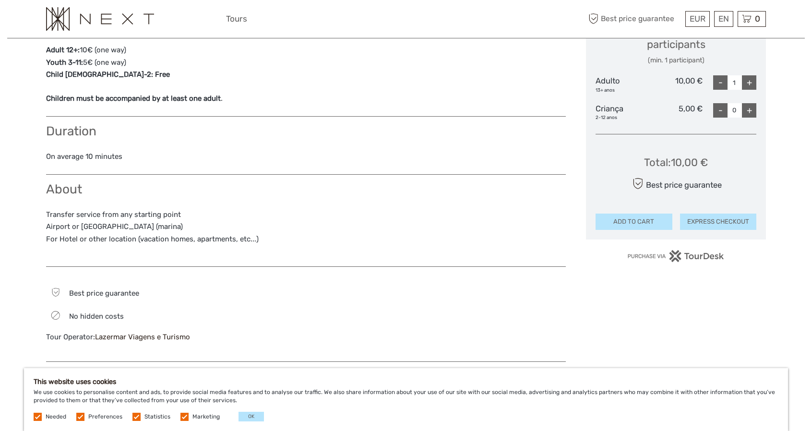
scroll to position [528, 0]
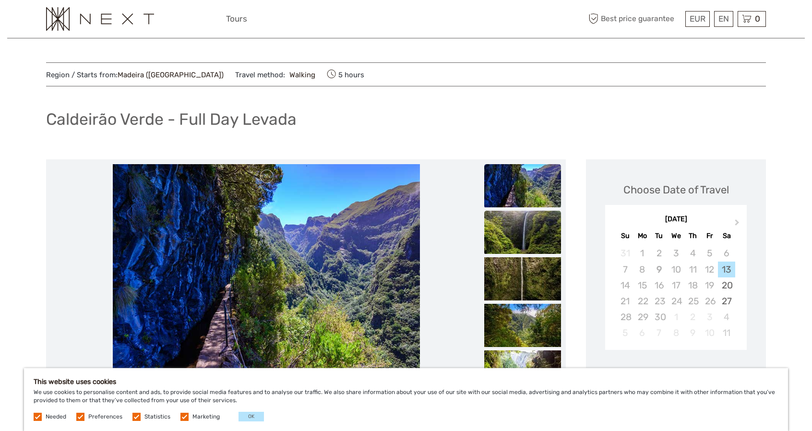
click at [528, 220] on img at bounding box center [522, 232] width 77 height 43
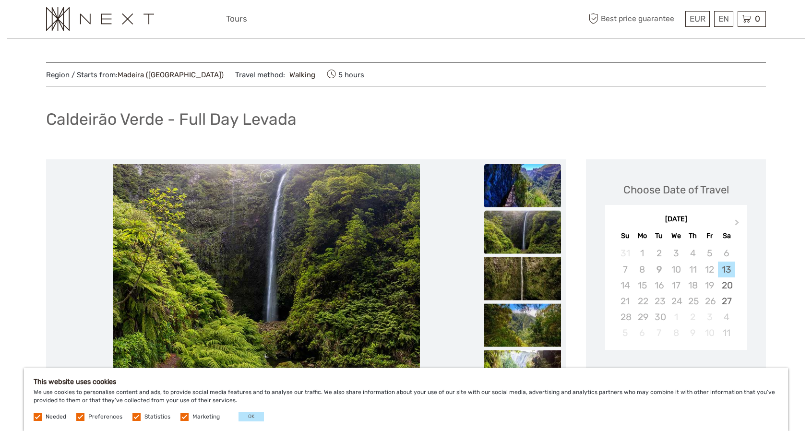
click at [522, 183] on img at bounding box center [522, 185] width 77 height 43
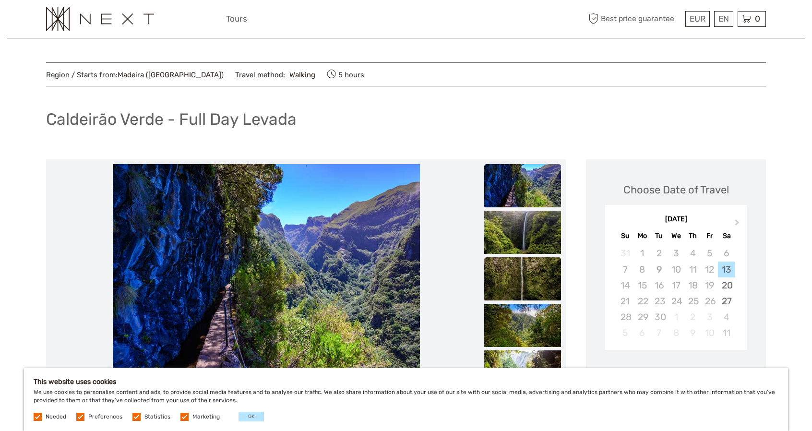
click at [535, 270] on img at bounding box center [522, 278] width 77 height 43
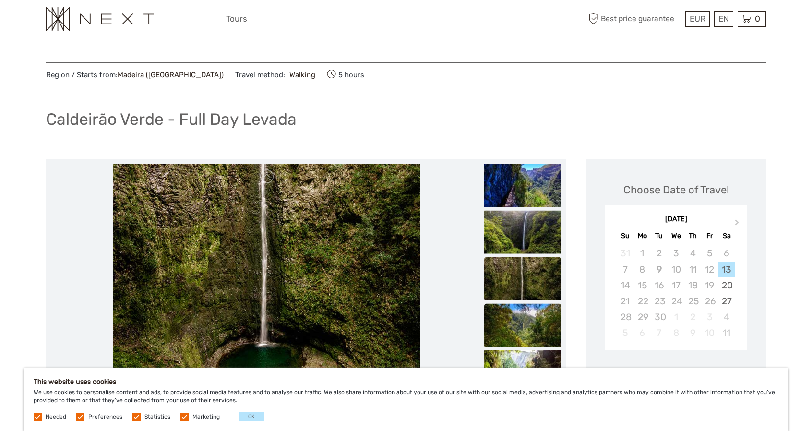
click at [535, 312] on img at bounding box center [522, 325] width 77 height 43
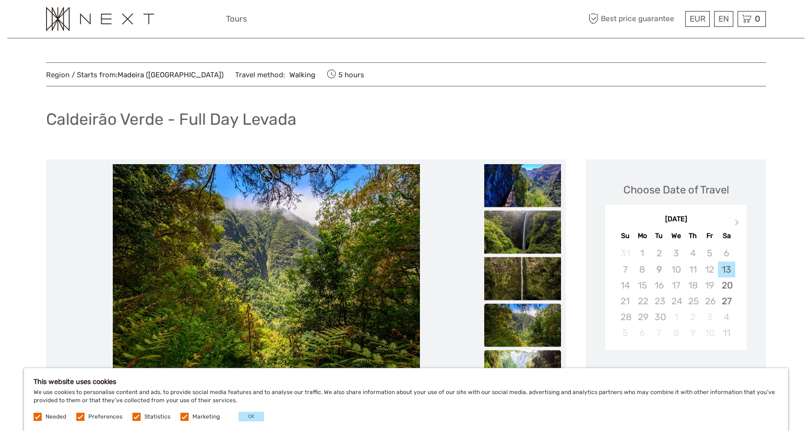
click at [531, 364] on img at bounding box center [522, 371] width 77 height 43
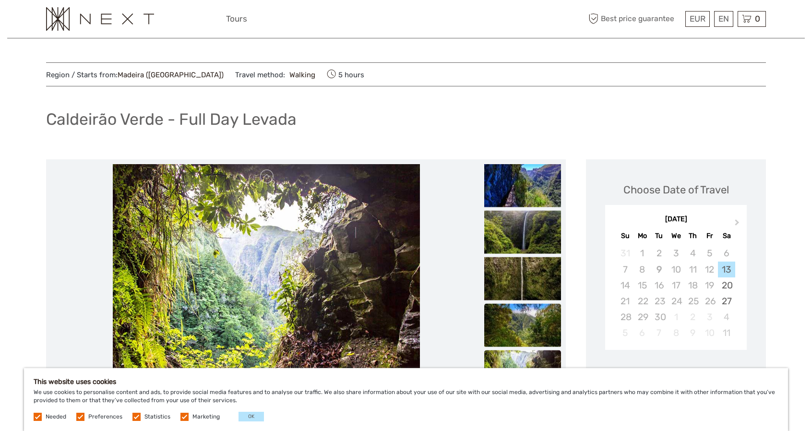
click at [522, 325] on img at bounding box center [522, 325] width 77 height 43
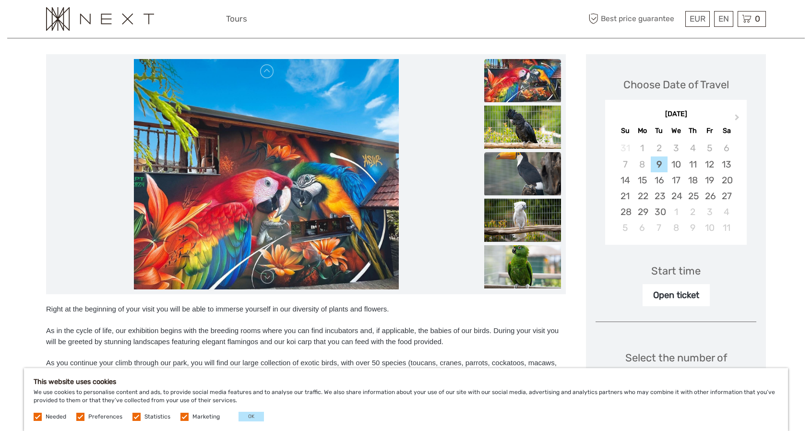
scroll to position [96, 0]
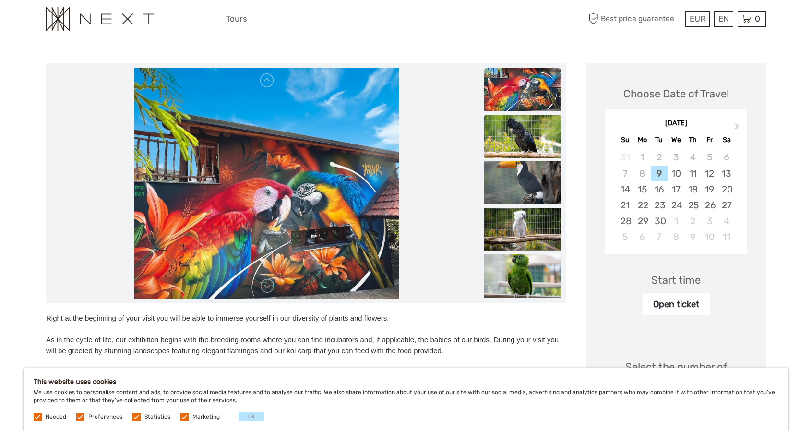
click at [531, 128] on img at bounding box center [522, 136] width 77 height 43
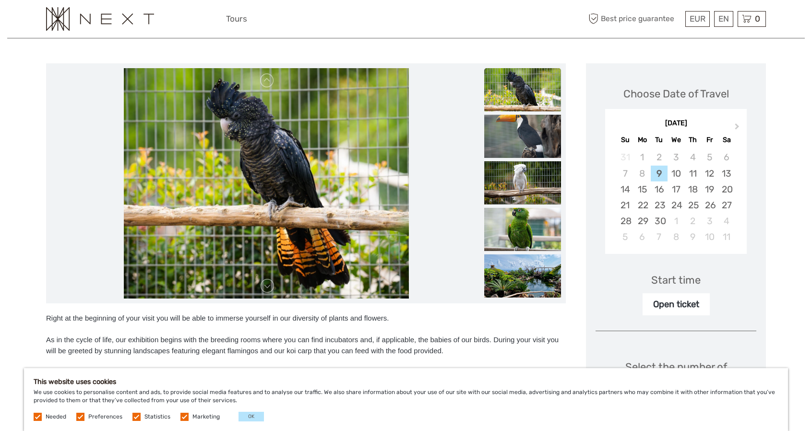
click at [531, 128] on img at bounding box center [522, 136] width 77 height 43
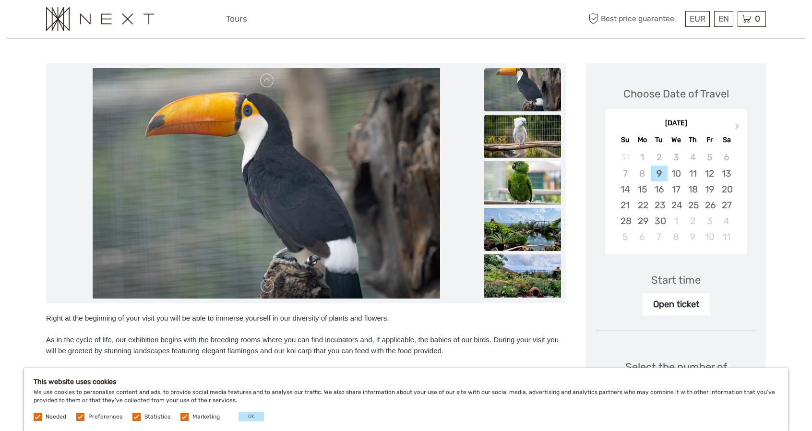
click at [531, 128] on img at bounding box center [522, 136] width 77 height 43
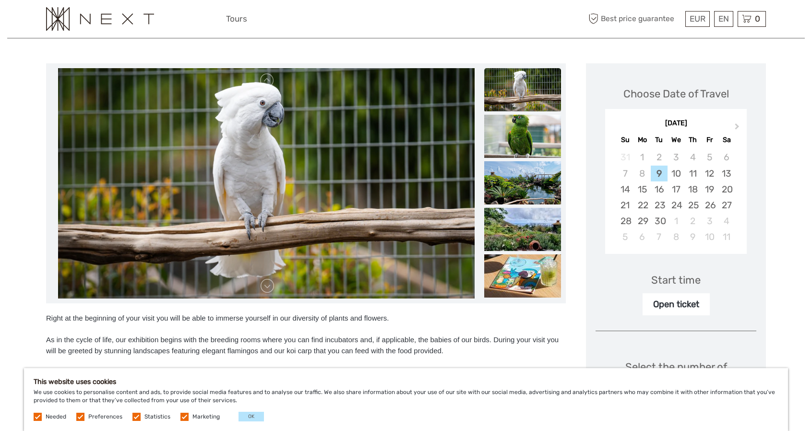
click at [531, 128] on img at bounding box center [522, 136] width 77 height 43
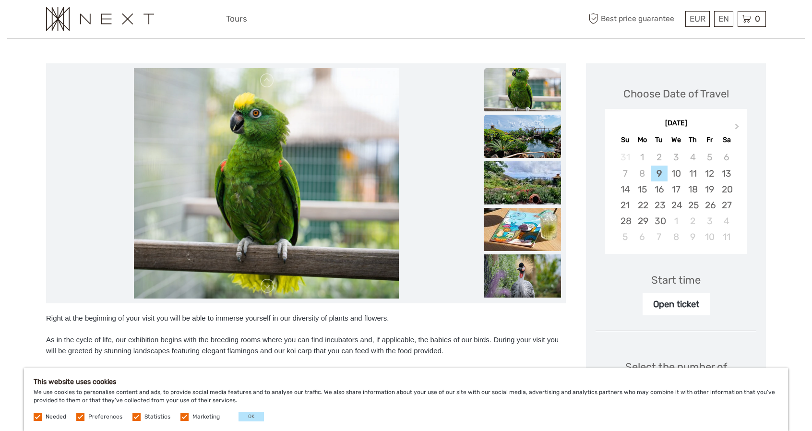
click at [529, 143] on img at bounding box center [522, 136] width 77 height 43
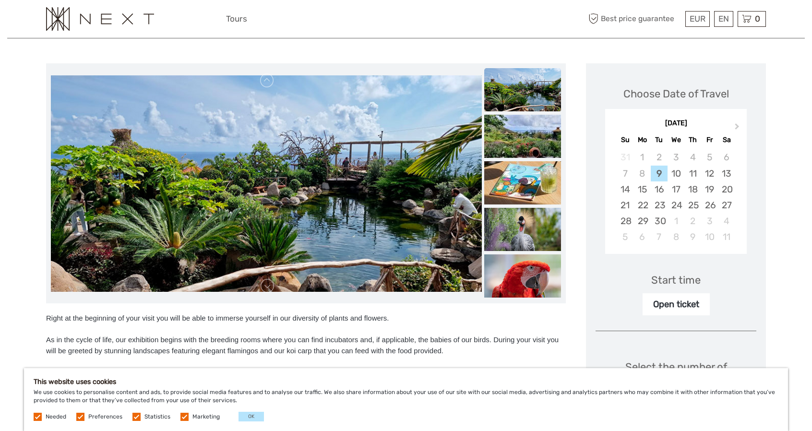
click at [529, 143] on img at bounding box center [522, 136] width 77 height 43
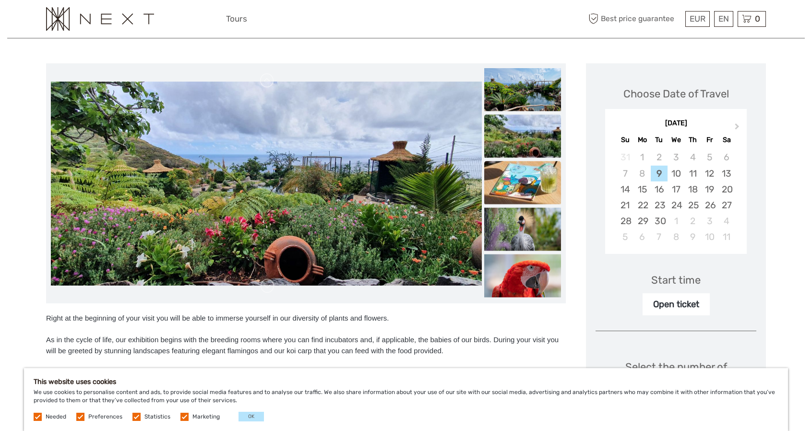
click at [527, 175] on img at bounding box center [522, 182] width 77 height 43
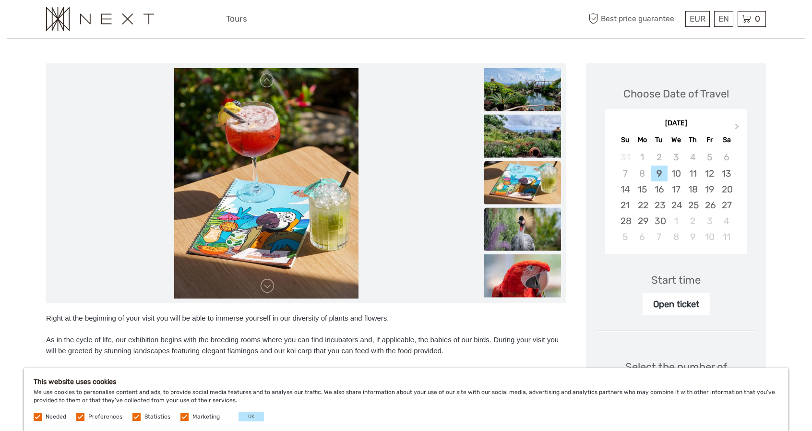
click at [527, 214] on img at bounding box center [522, 229] width 77 height 43
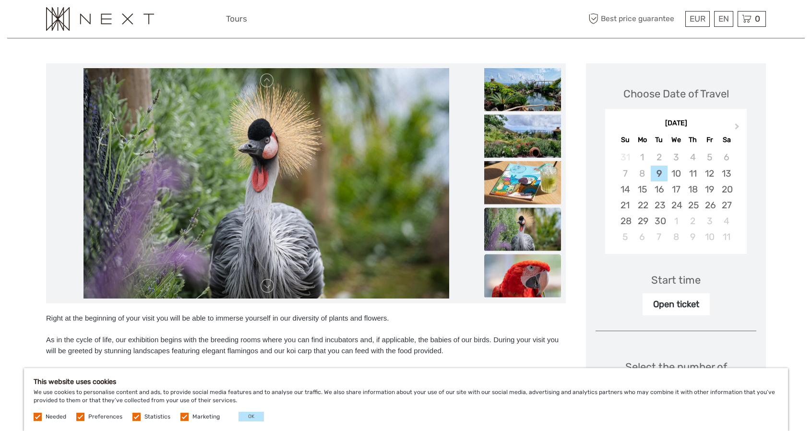
click at [526, 263] on img at bounding box center [522, 275] width 77 height 43
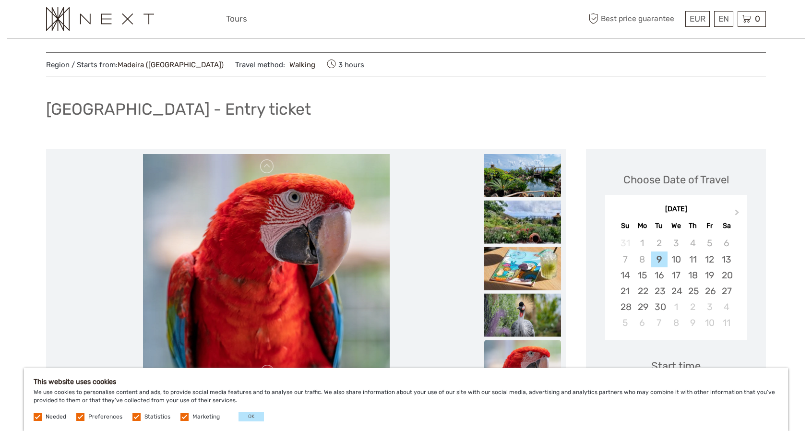
scroll to position [0, 0]
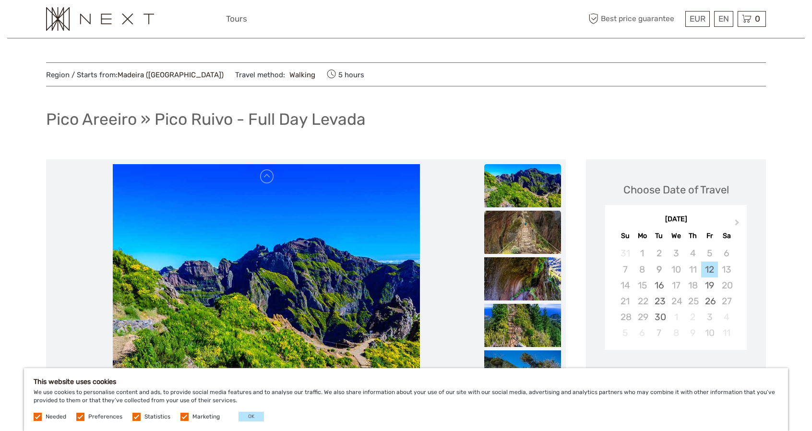
click at [518, 234] on img at bounding box center [522, 232] width 77 height 43
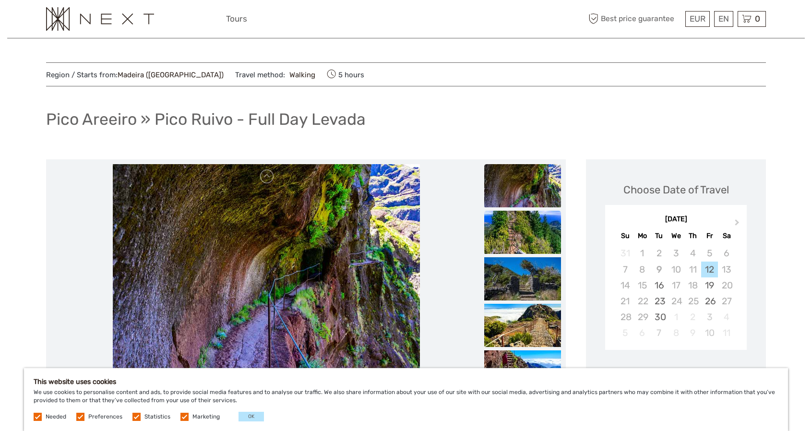
click at [518, 235] on img at bounding box center [522, 232] width 77 height 43
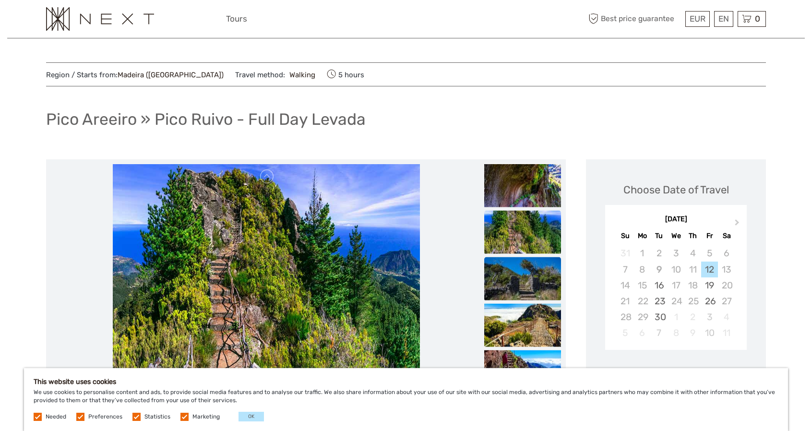
click at [517, 271] on img at bounding box center [522, 278] width 77 height 43
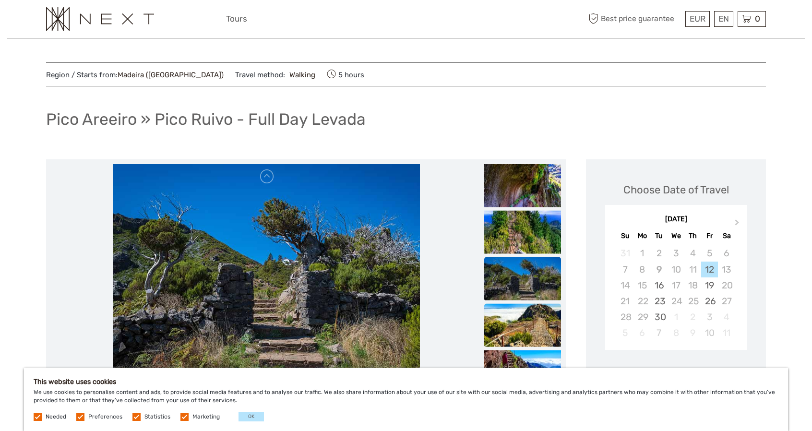
click at [519, 318] on img at bounding box center [522, 325] width 77 height 43
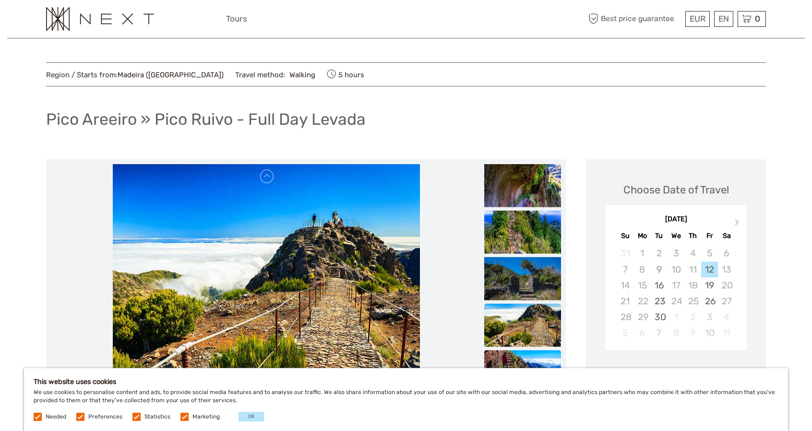
click at [522, 354] on img at bounding box center [522, 371] width 77 height 43
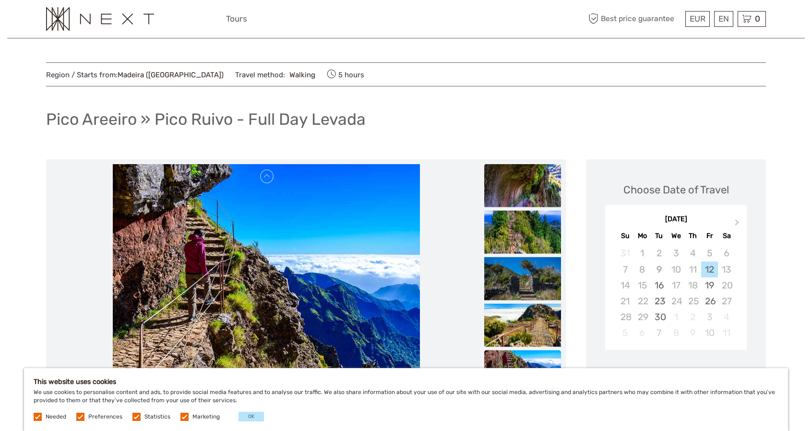
click at [506, 201] on img at bounding box center [522, 185] width 77 height 43
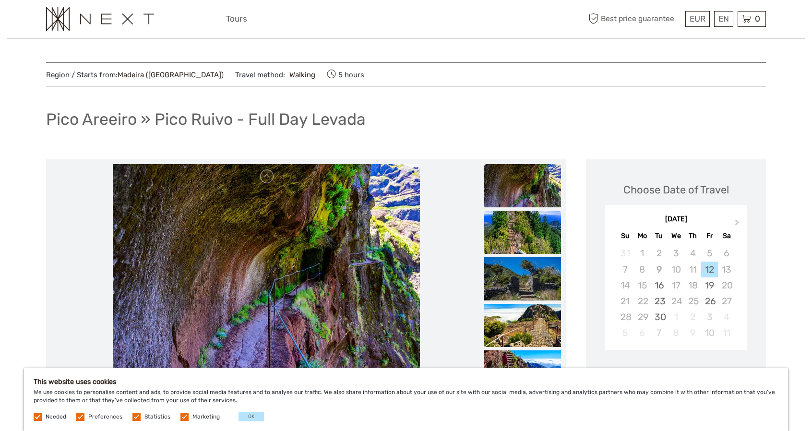
click at [515, 221] on img at bounding box center [522, 232] width 77 height 43
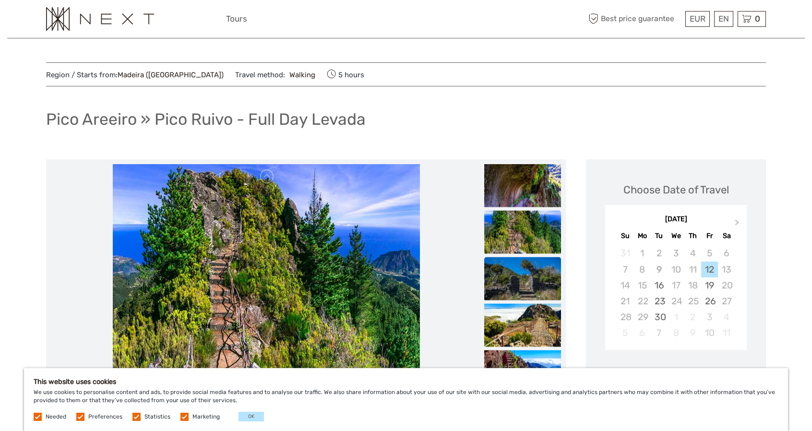
click at [531, 273] on img at bounding box center [522, 278] width 77 height 43
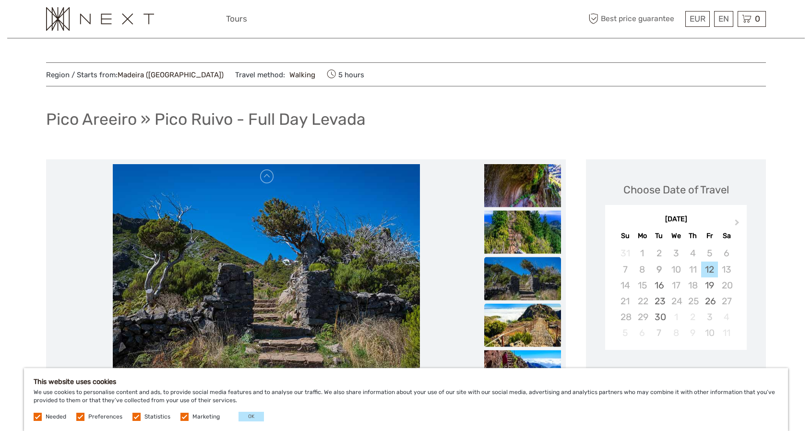
click at [530, 319] on img at bounding box center [522, 325] width 77 height 43
